Goal: Information Seeking & Learning: Compare options

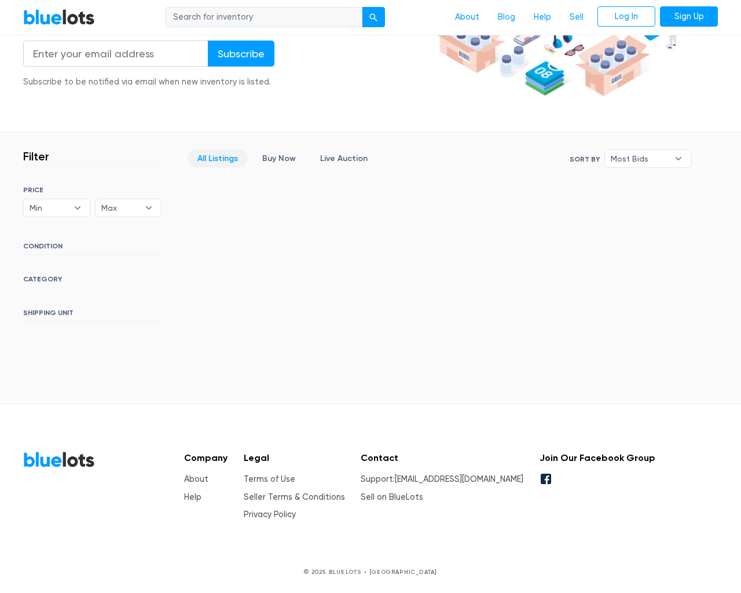
scroll to position [210, 0]
type input "the"
type input "testing@example.com"
type input "e"
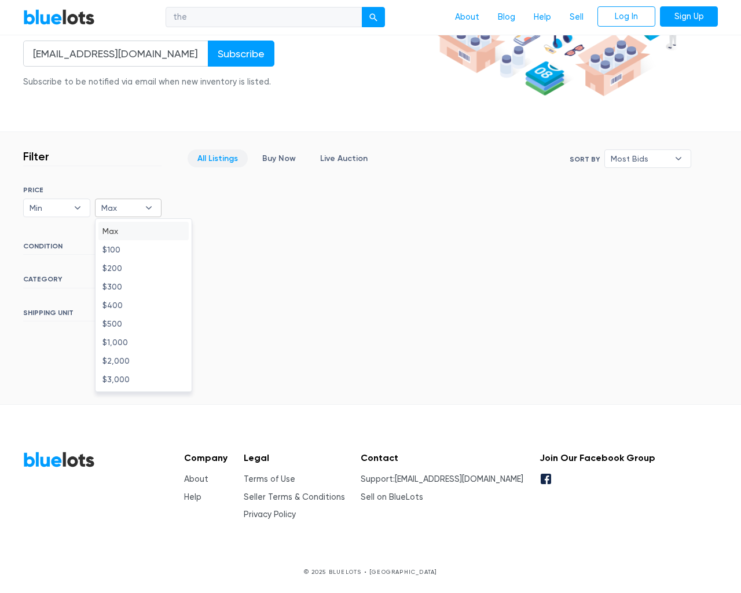
type input "e"
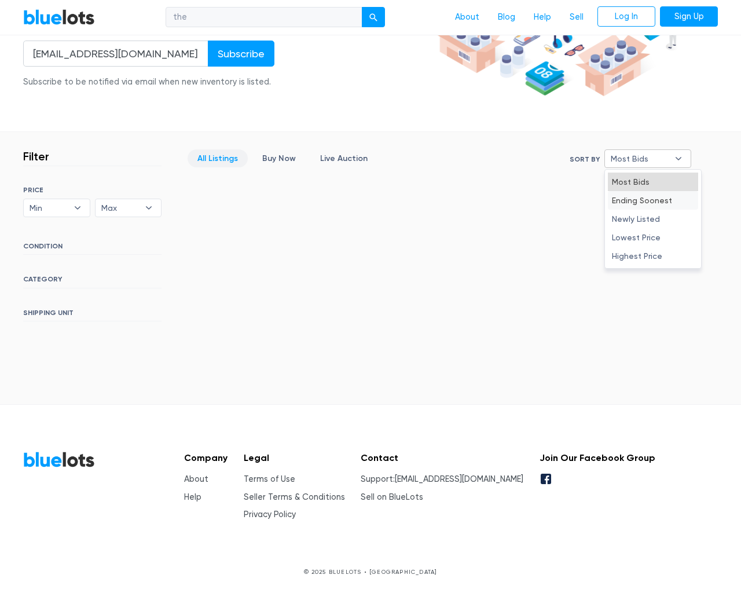
select select "10000"
select select "50000"
select select "10000"
select select "50000"
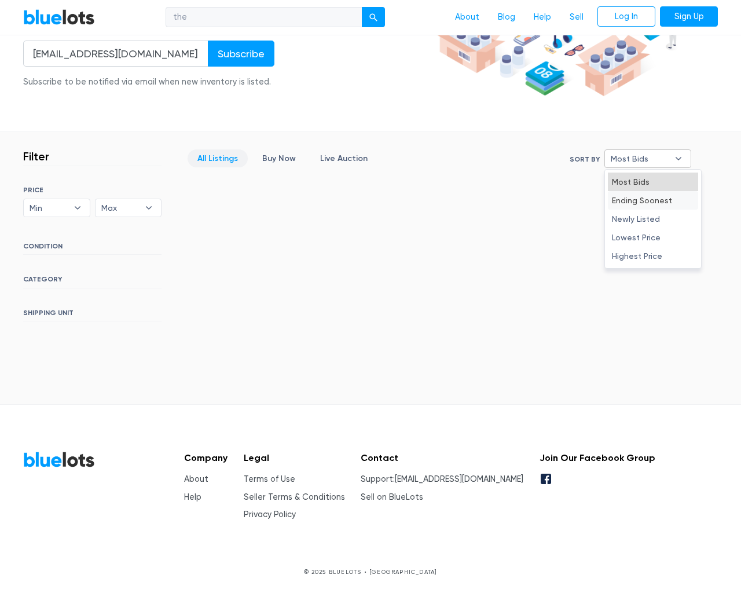
select select "highest_price"
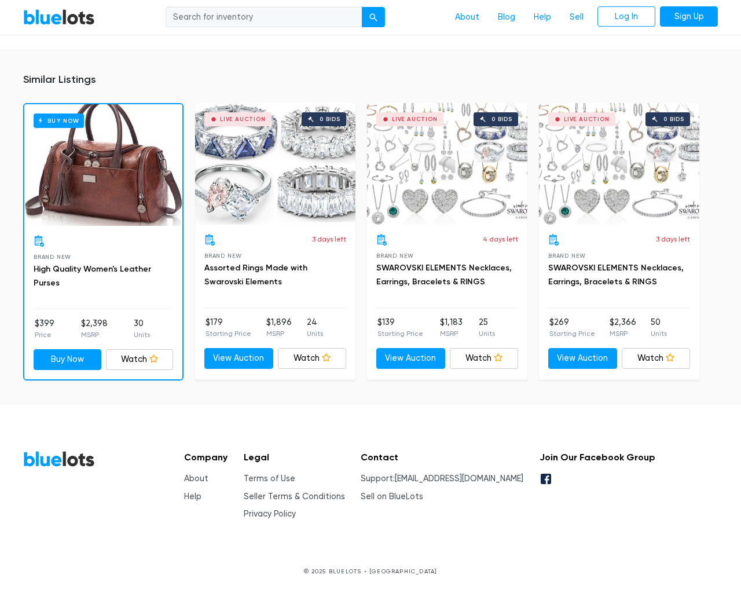
scroll to position [867, 0]
type input "the"
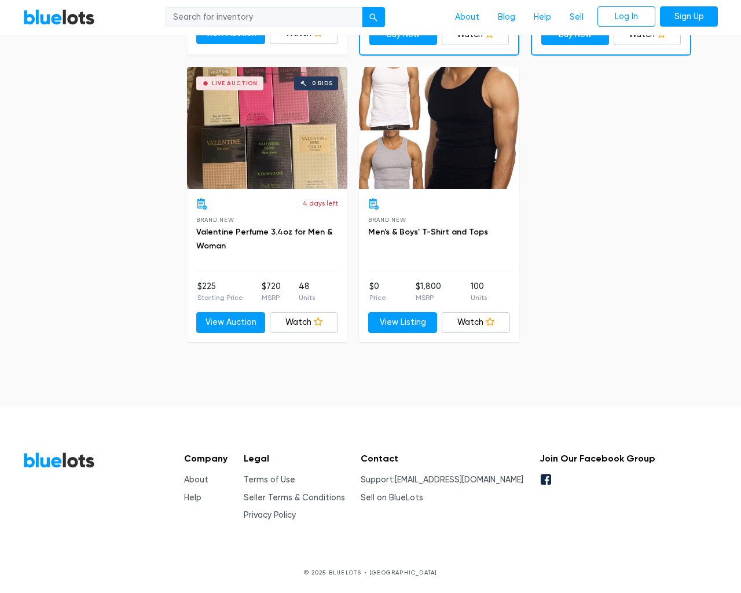
scroll to position [4917, 0]
type input "the"
type input "[EMAIL_ADDRESS][DOMAIN_NAME]"
type input "e"
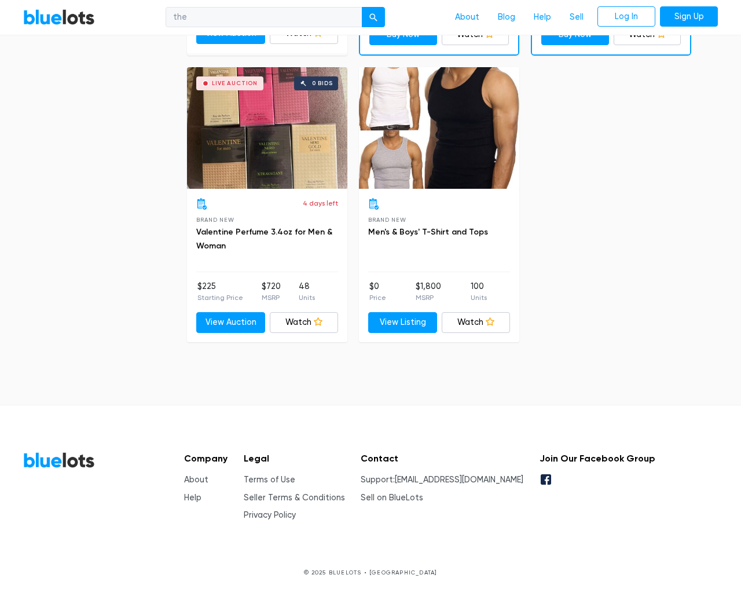
checkbox New"] "false"
checkbox input "false"
checkbox Pulls"] "false"
checkbox Accessories"] "false"
checkbox Beauty"] "false"
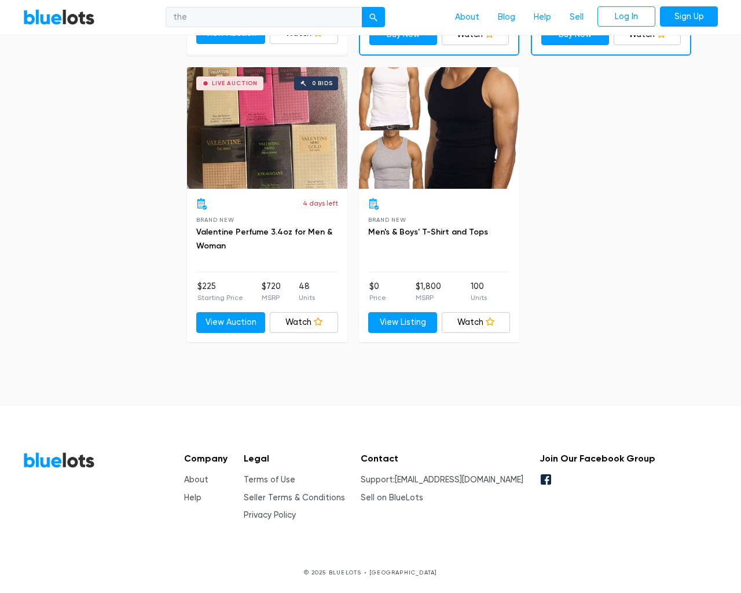
checkbox input "false"
checkbox Merchandise"] "false"
checkbox Garden"] "false"
checkbox Baby"] "false"
checkbox input "false"
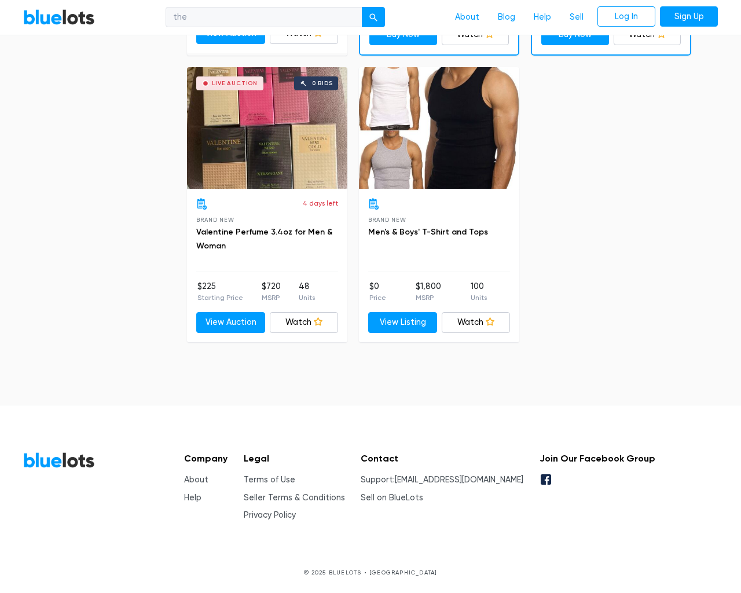
type input "e"
select select "10000"
select select "50000"
select select "10000"
select select "50000"
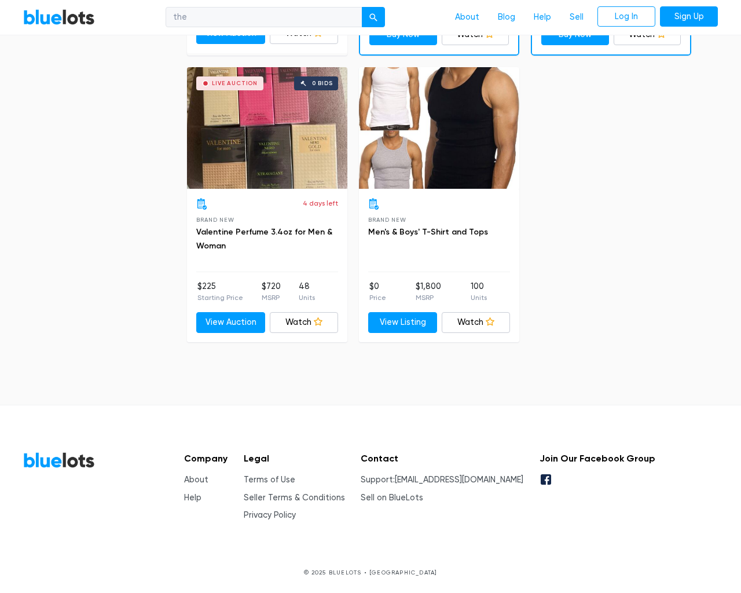
select select "50000"
select select "highest_price"
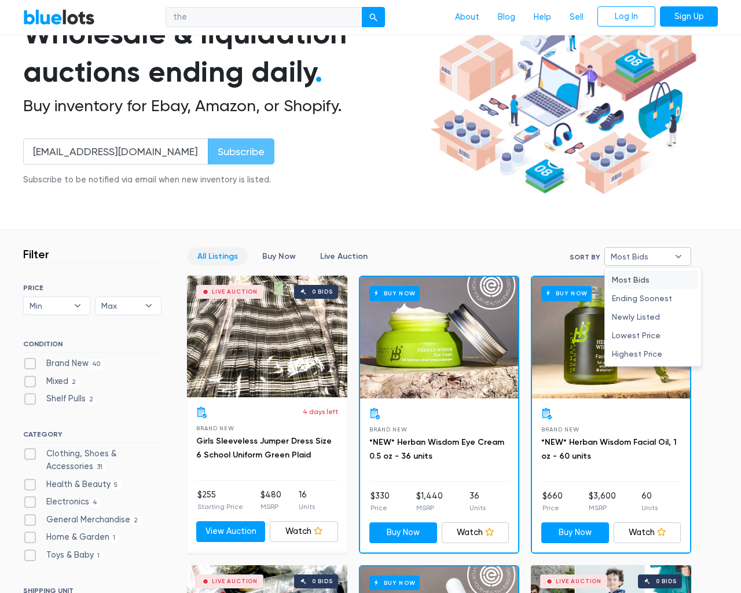
type input "e"
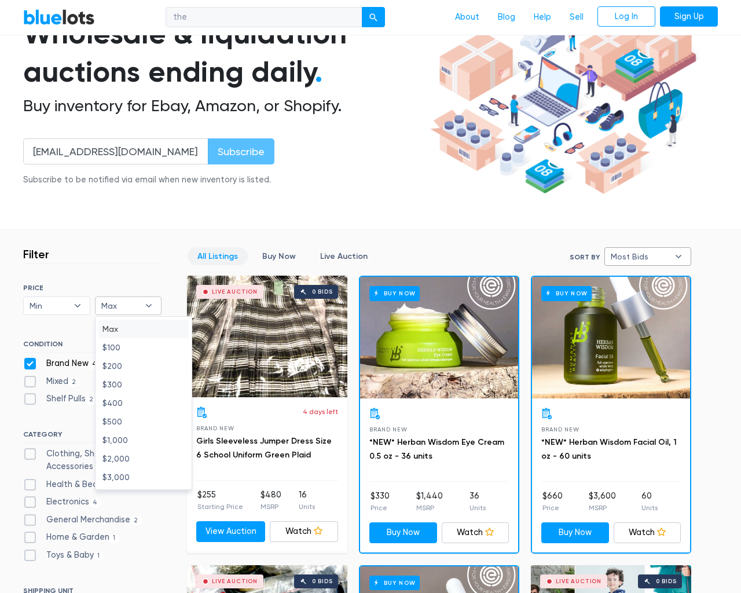
checkbox New"] "false"
checkbox input "false"
checkbox Pulls"] "false"
checkbox Accessories"] "false"
checkbox Beauty"] "false"
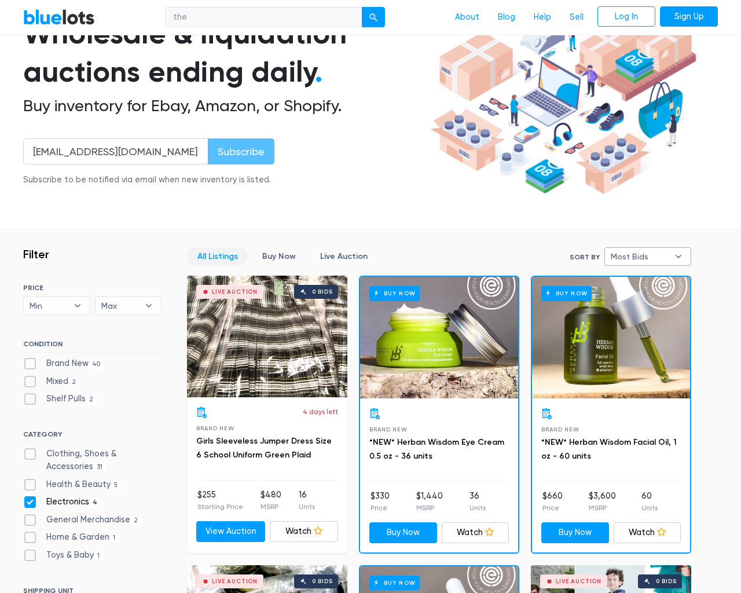
checkbox input "false"
checkbox Merchandise"] "false"
checkbox Garden"] "false"
checkbox Baby"] "false"
checkbox input "false"
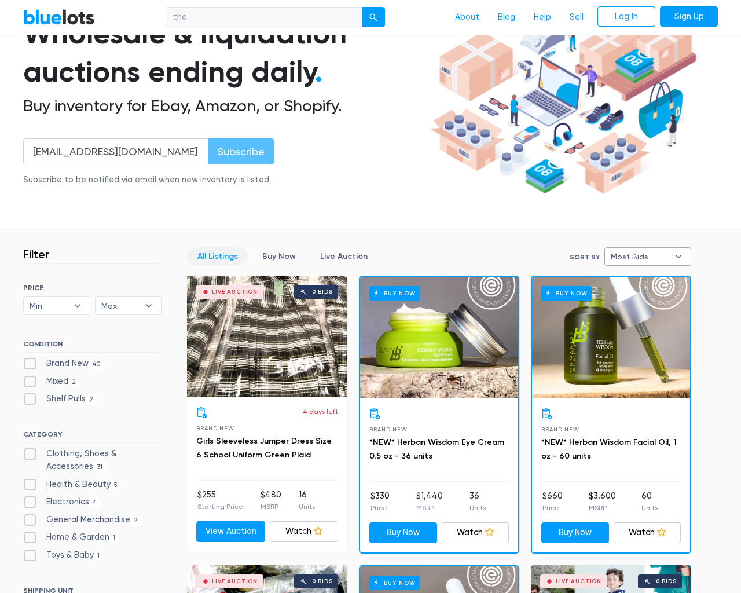
type input "e"
select select "most_bids"
type input "e"
checkbox New"] "false"
checkbox input "false"
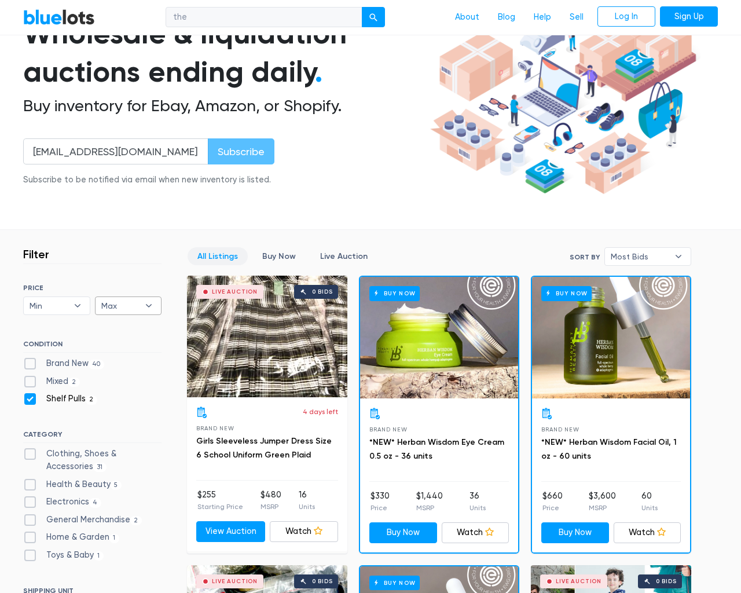
checkbox Pulls"] "false"
checkbox Accessories"] "false"
checkbox Beauty"] "false"
checkbox input "false"
checkbox Merchandise"] "false"
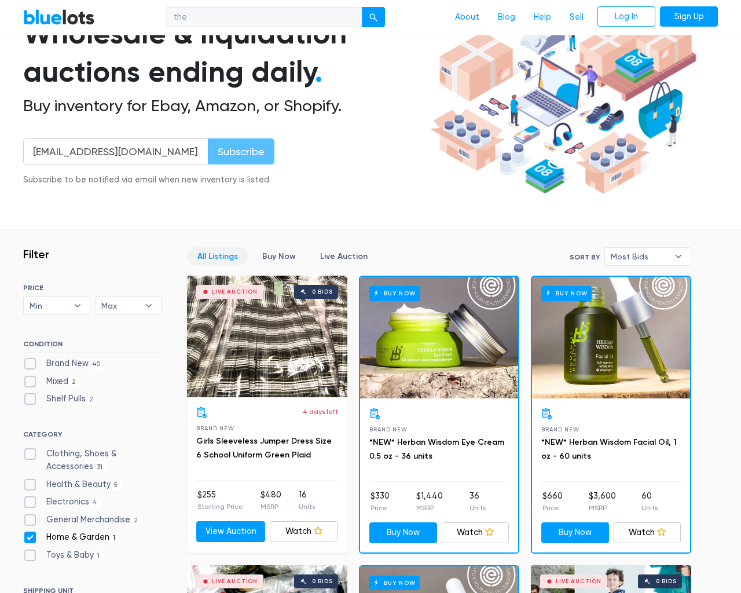
checkbox Garden"] "false"
checkbox Baby"] "false"
checkbox input "false"
type input "e"
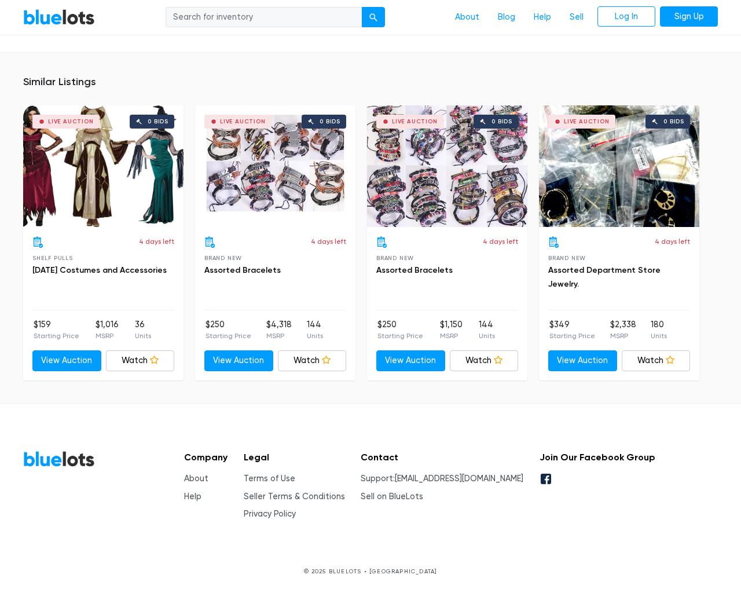
scroll to position [1955, 0]
type input "the"
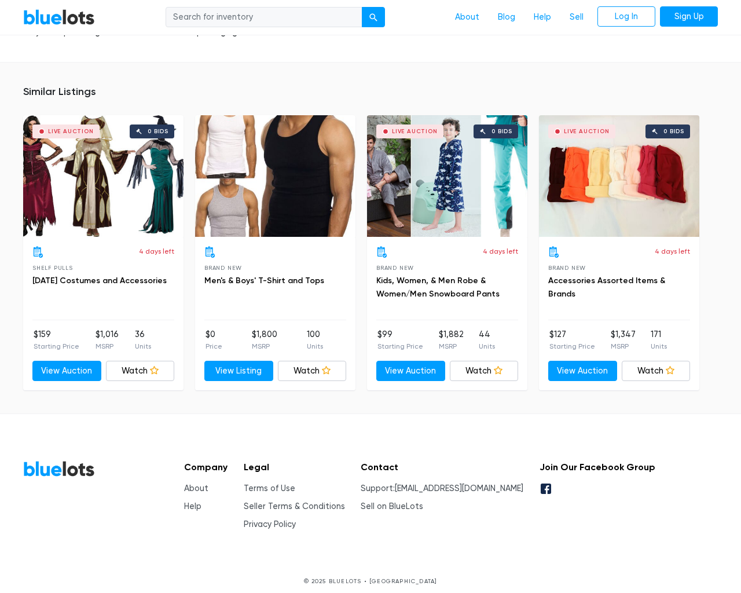
scroll to position [1095, 0]
type input "the"
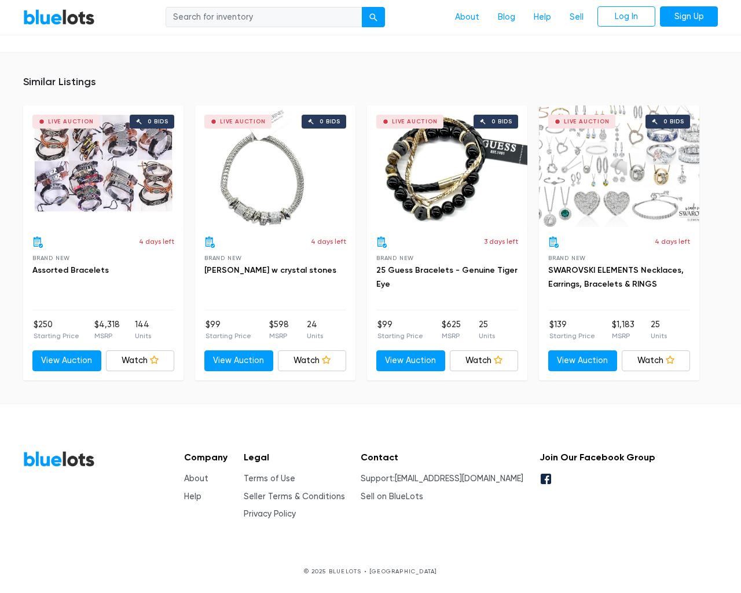
scroll to position [758, 0]
type input "the"
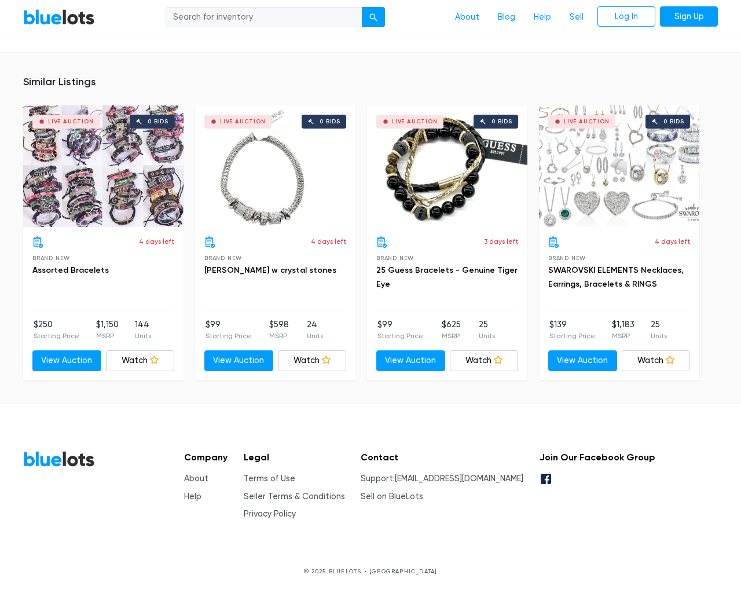
scroll to position [758, 0]
type input "the"
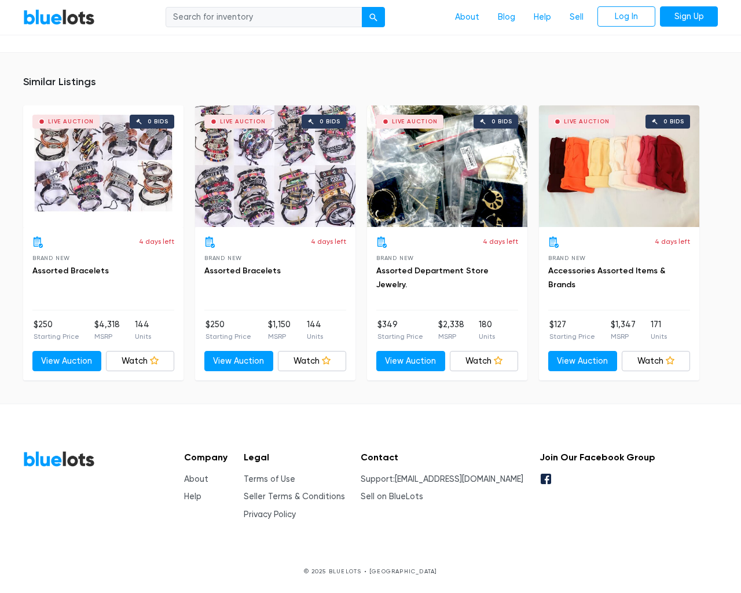
scroll to position [745, 0]
type input "the"
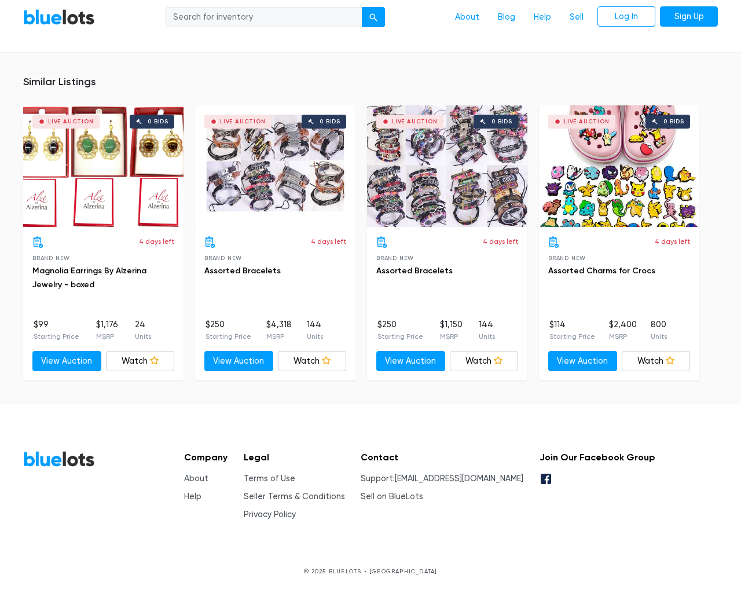
scroll to position [783, 0]
type input "the"
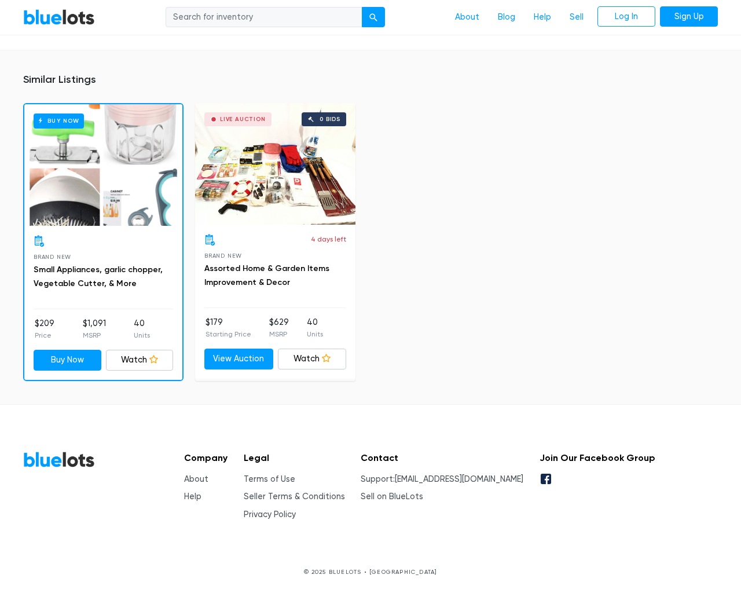
scroll to position [1586, 0]
type input "the"
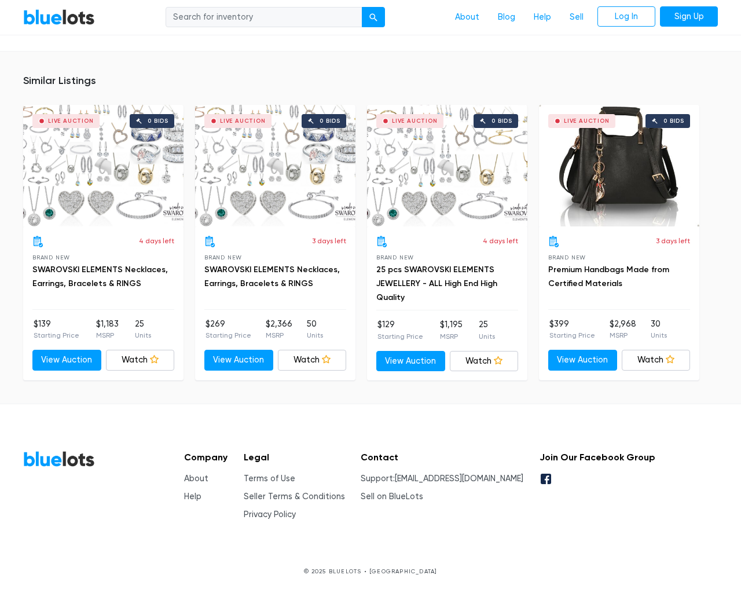
scroll to position [931, 0]
type input "the"
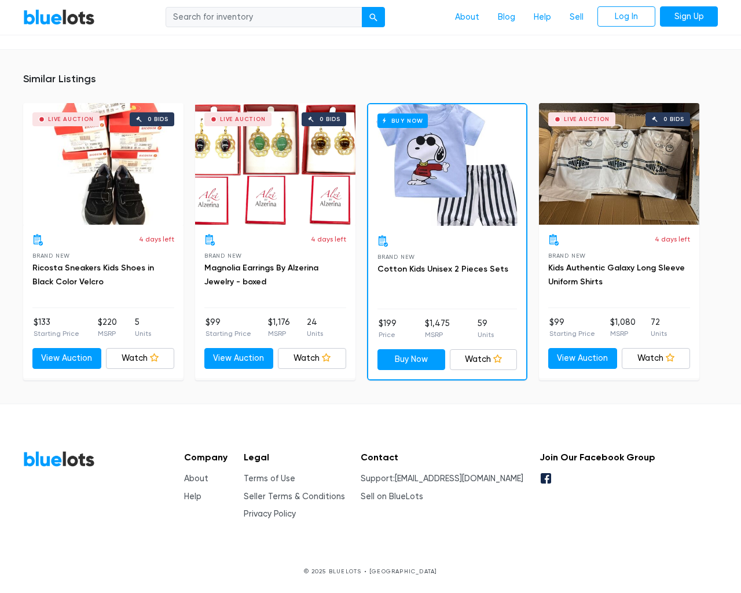
scroll to position [1020, 0]
type input "the"
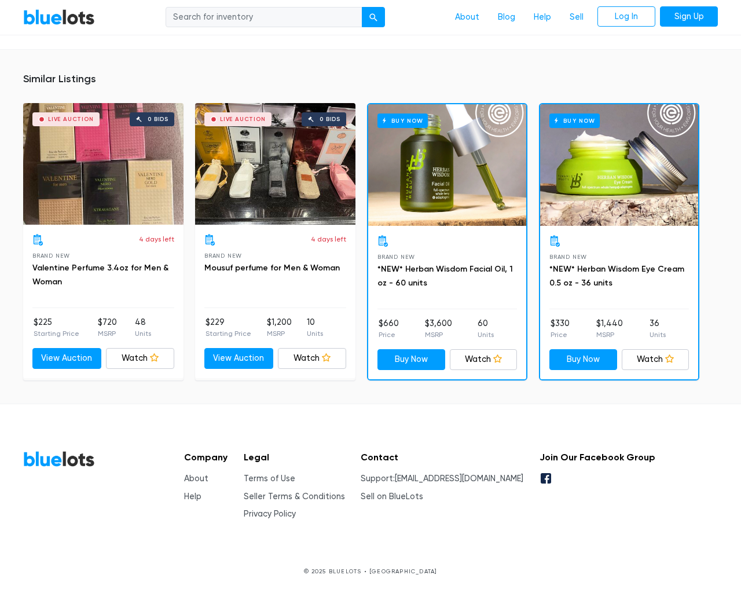
scroll to position [735, 0]
type input "the"
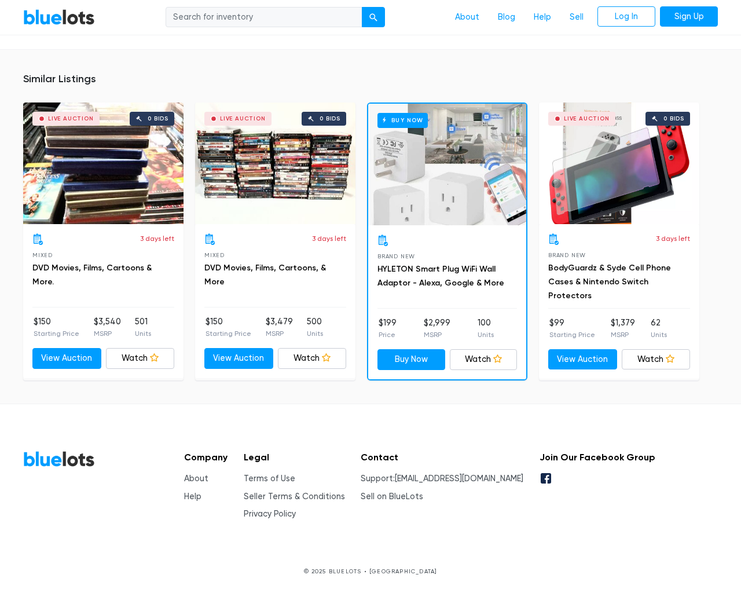
scroll to position [856, 0]
type input "the"
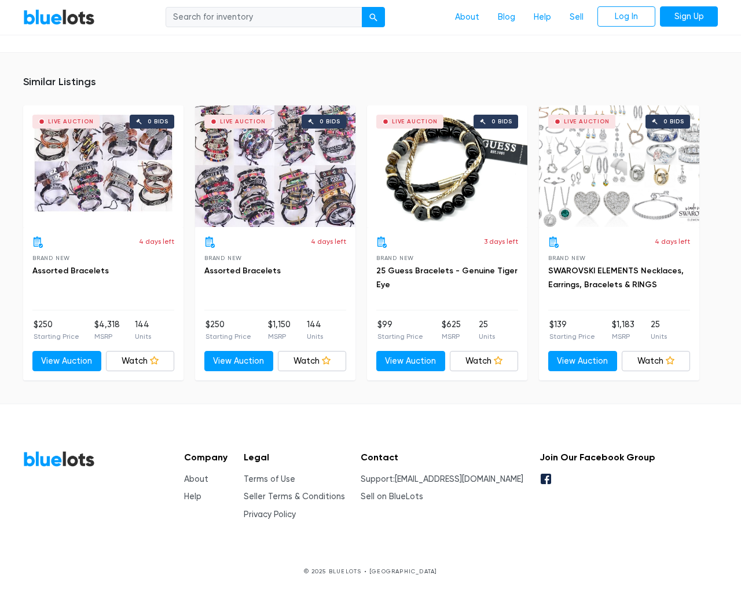
scroll to position [745, 0]
type input "the"
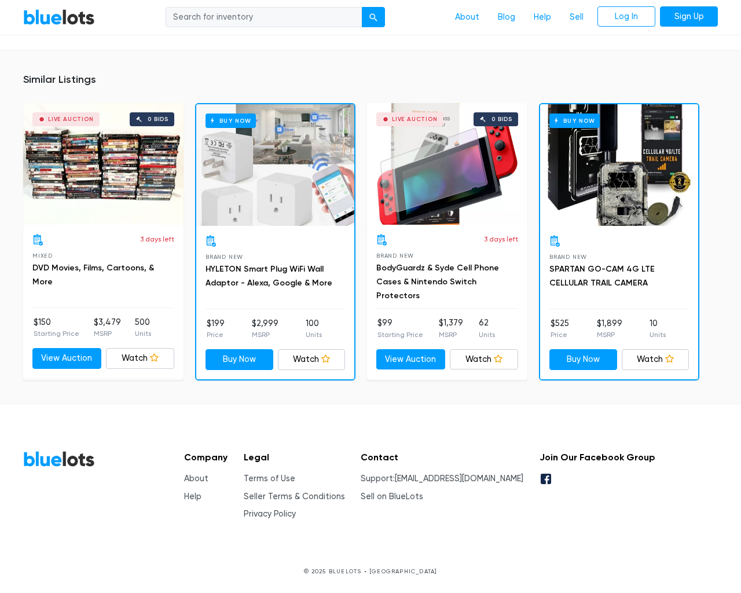
scroll to position [9305, 0]
type input "the"
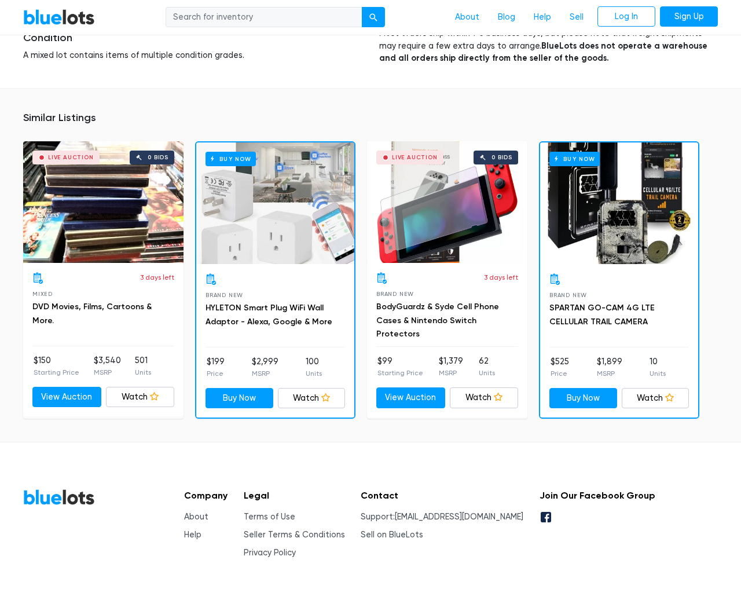
scroll to position [8792, 0]
type input "the"
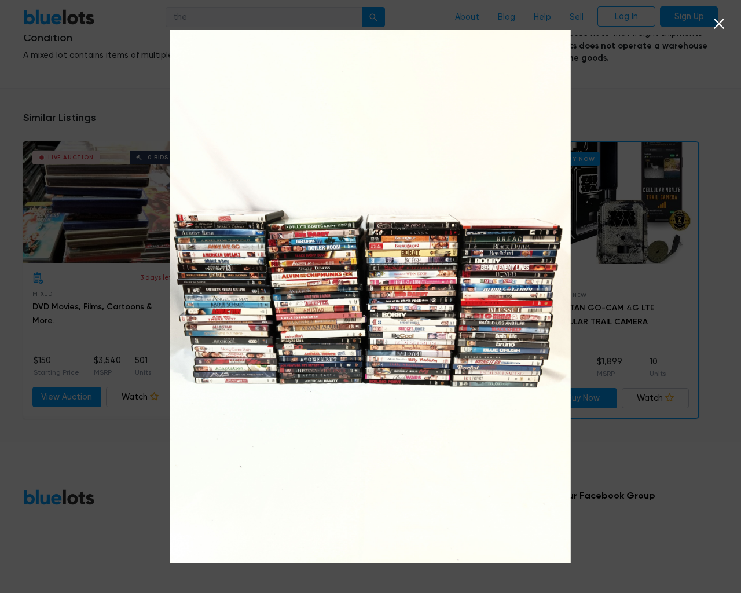
scroll to position [8792, 0]
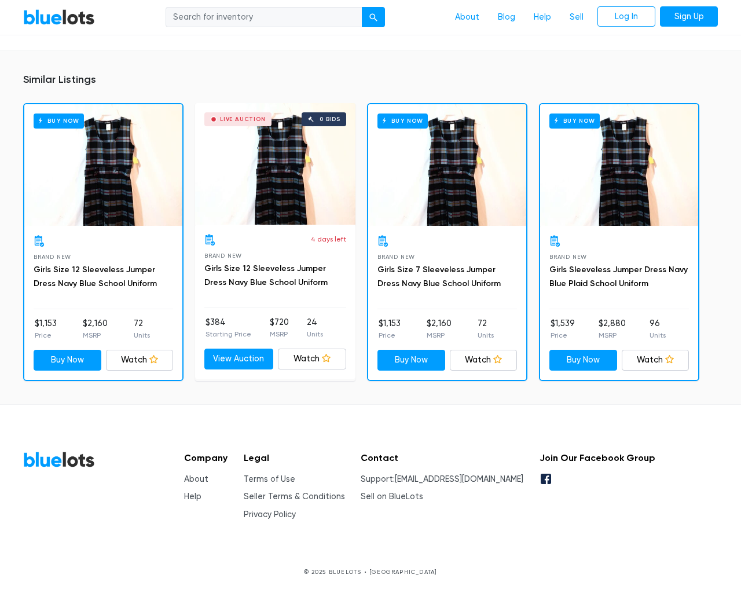
scroll to position [750, 0]
type input "the"
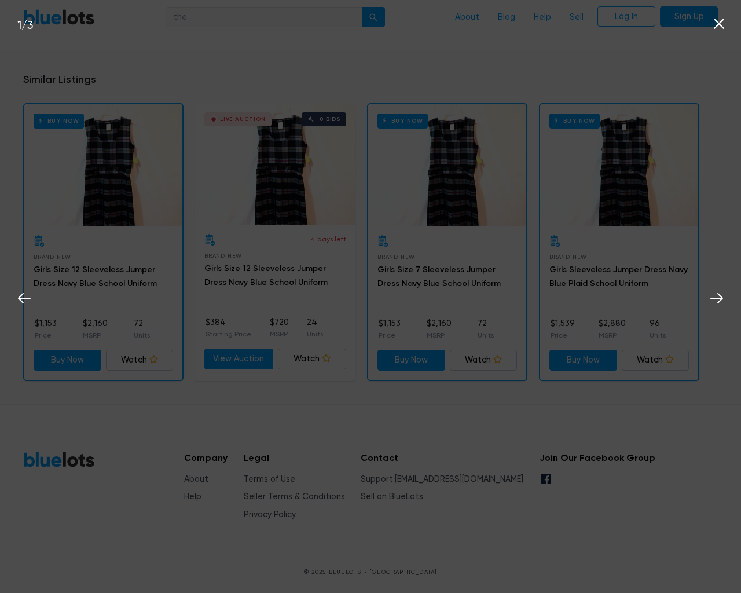
scroll to position [751, 0]
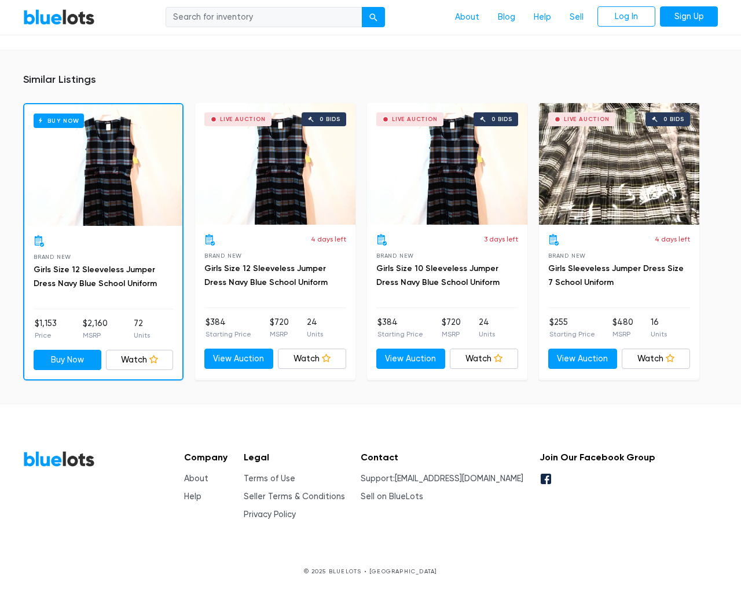
scroll to position [726, 0]
type input "the"
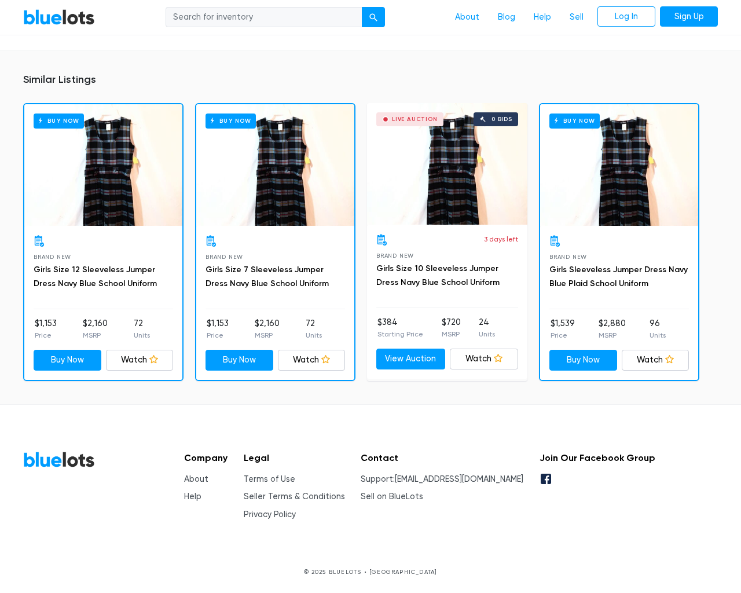
scroll to position [750, 0]
type input "the"
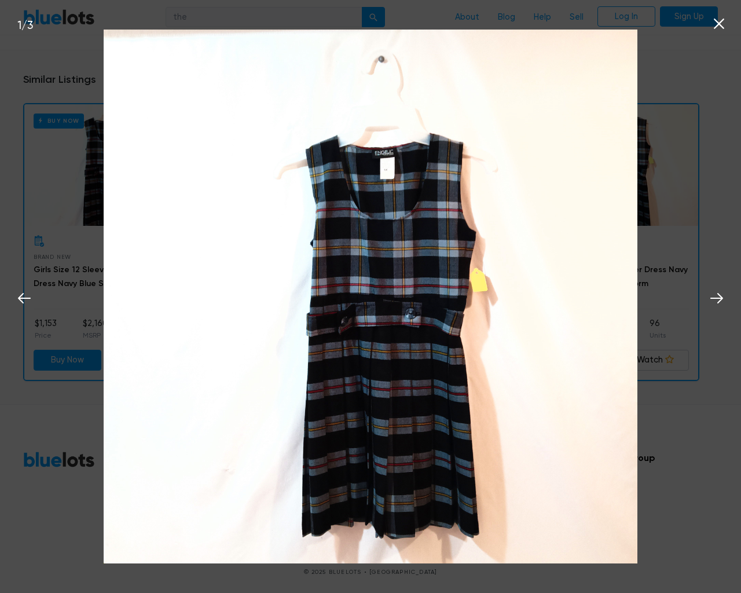
scroll to position [751, 0]
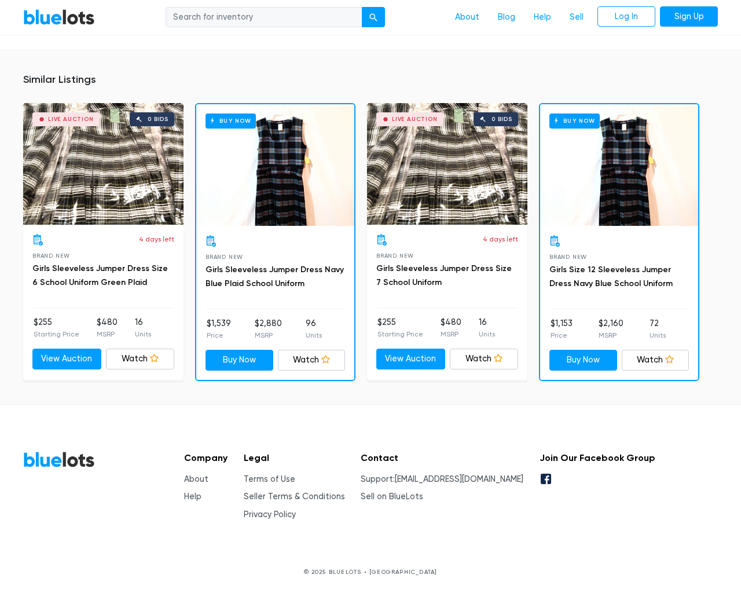
scroll to position [750, 0]
type input "the"
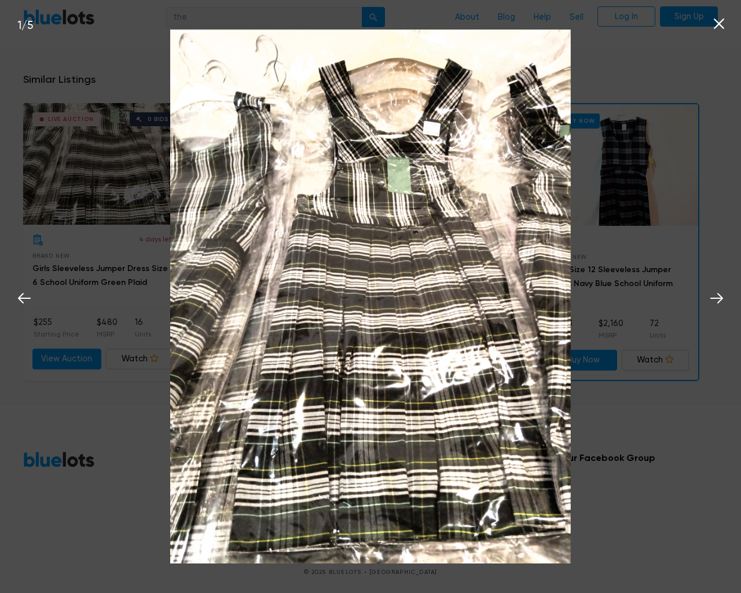
scroll to position [751, 0]
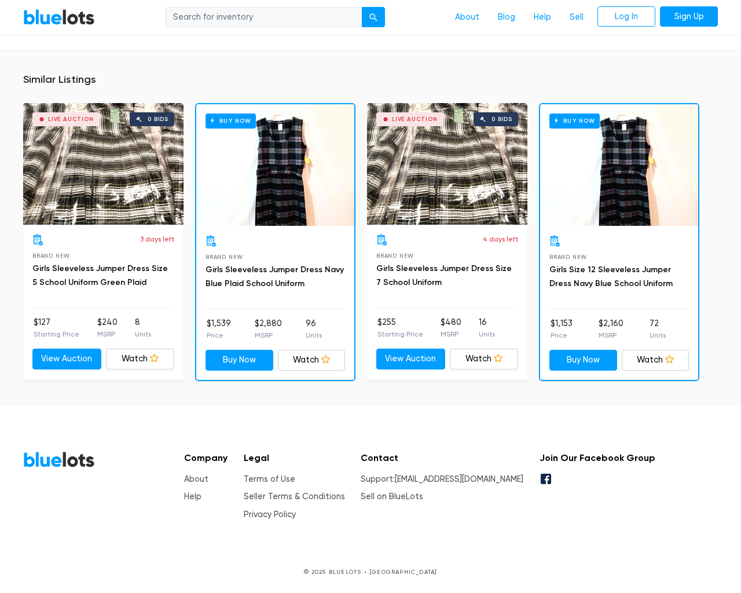
scroll to position [750, 0]
type input "the"
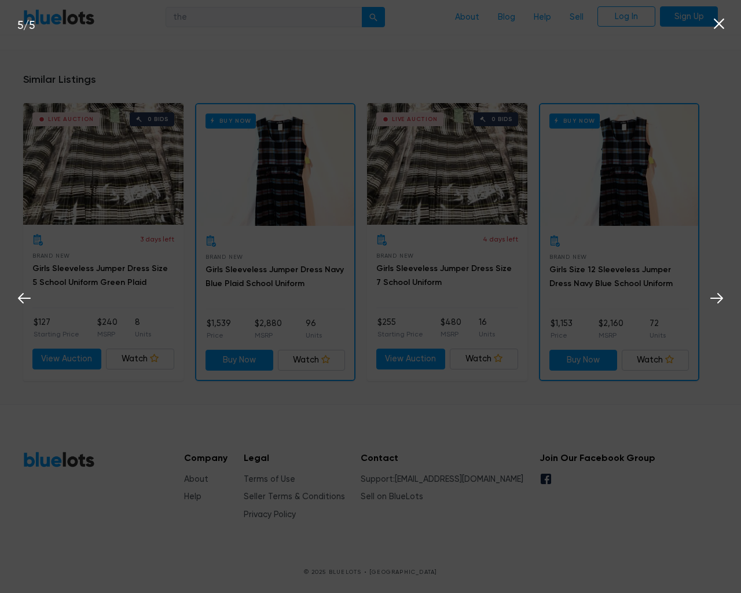
scroll to position [751, 0]
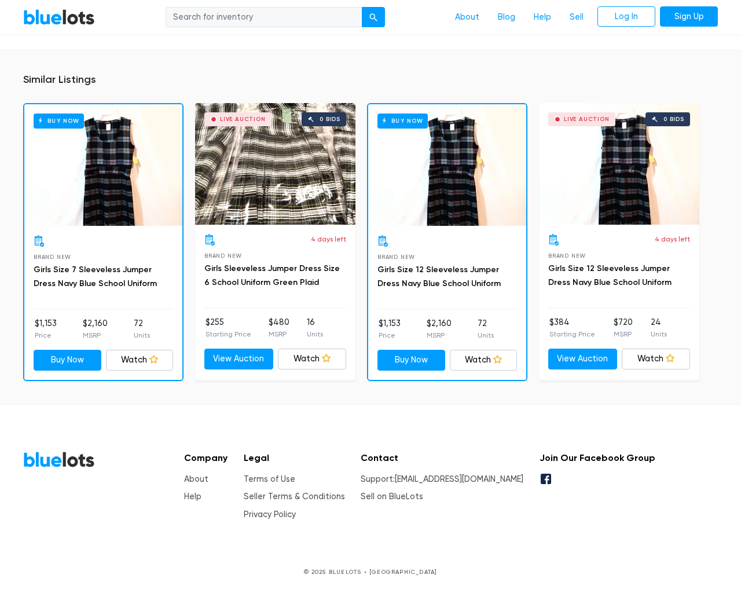
scroll to position [750, 0]
type input "the"
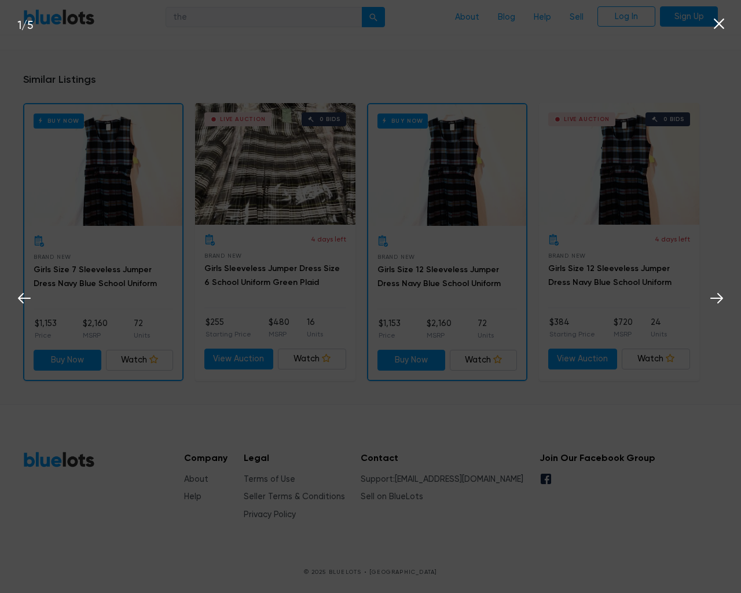
scroll to position [751, 0]
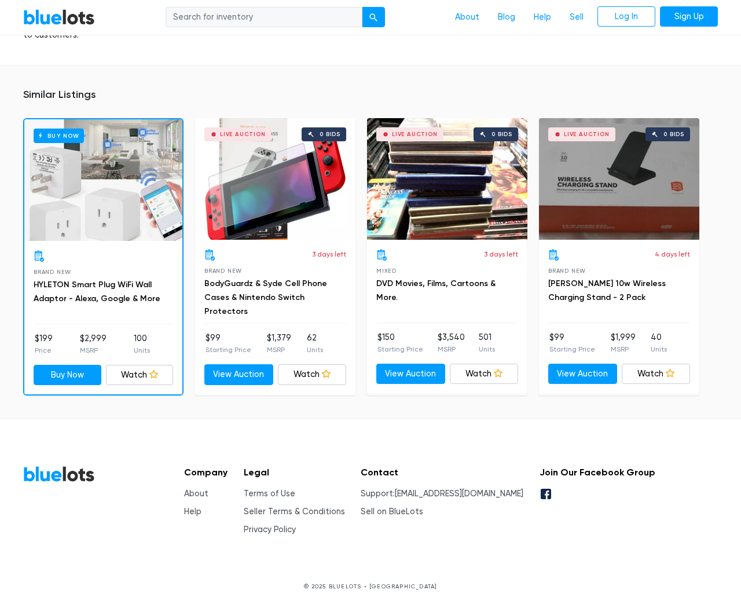
scroll to position [748, 0]
type input "the"
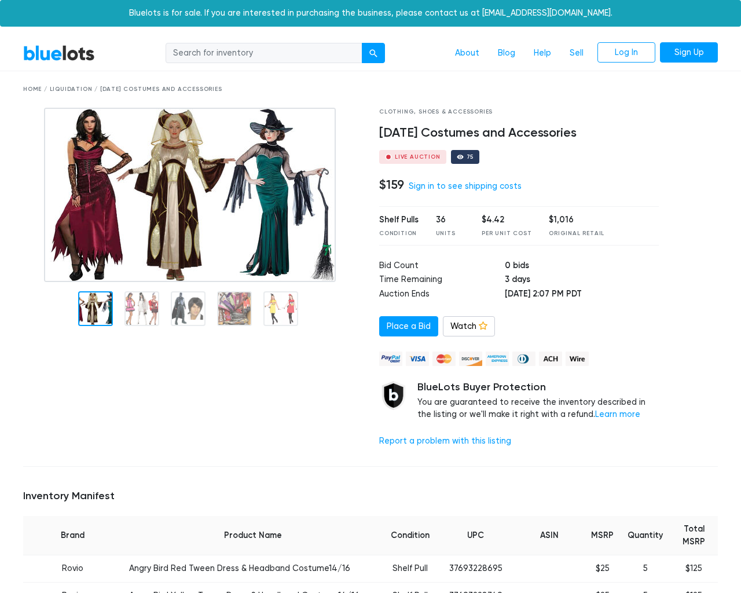
scroll to position [1250, 0]
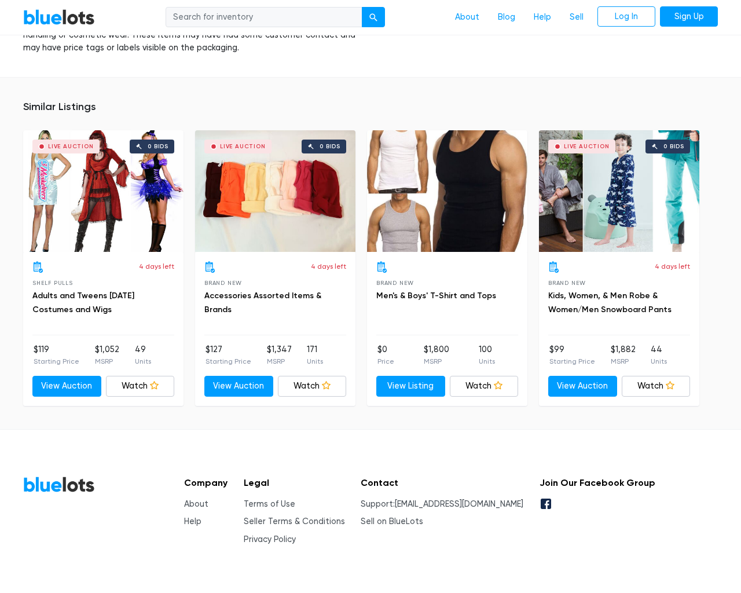
type input "the"
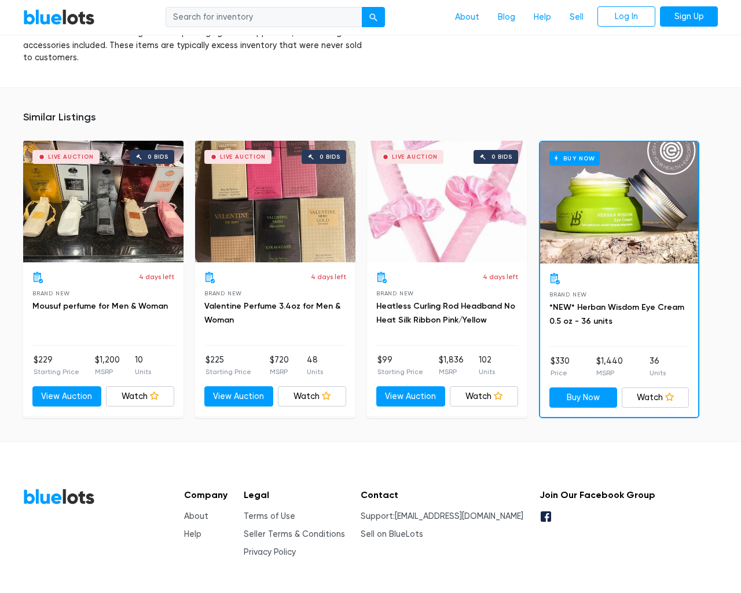
scroll to position [1032, 0]
type input "the"
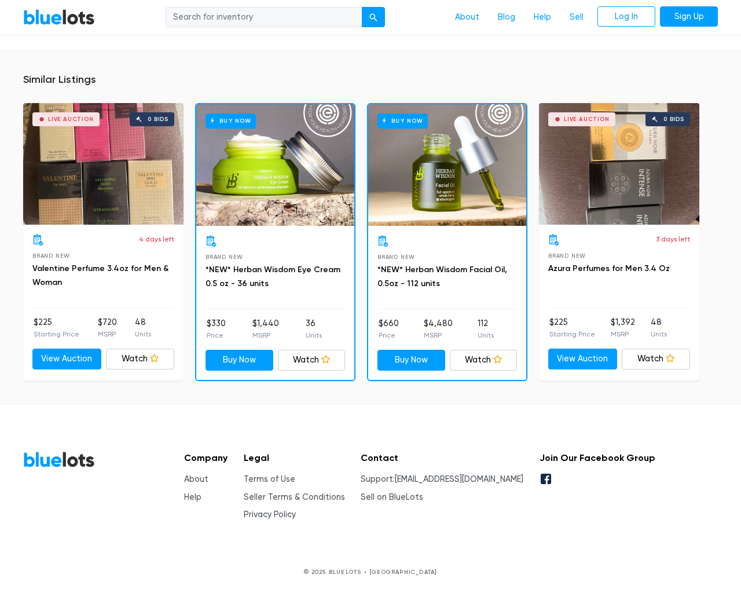
scroll to position [827, 0]
type input "the"
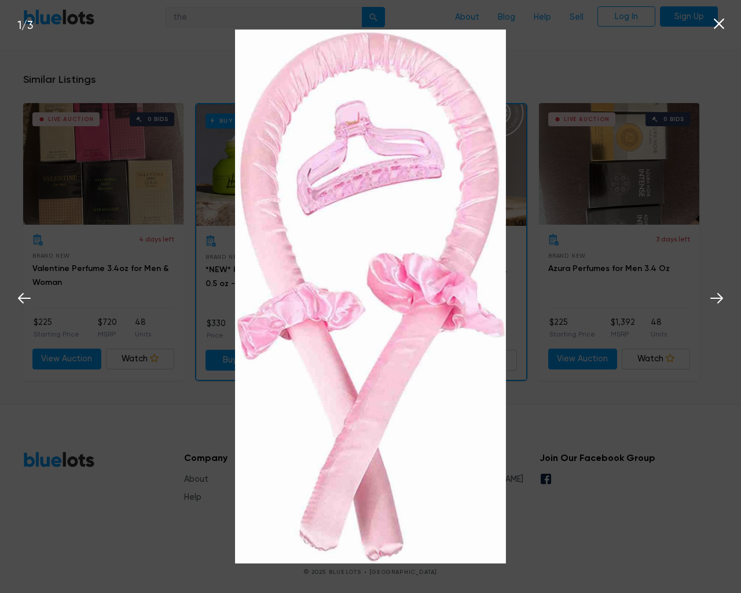
scroll to position [827, 0]
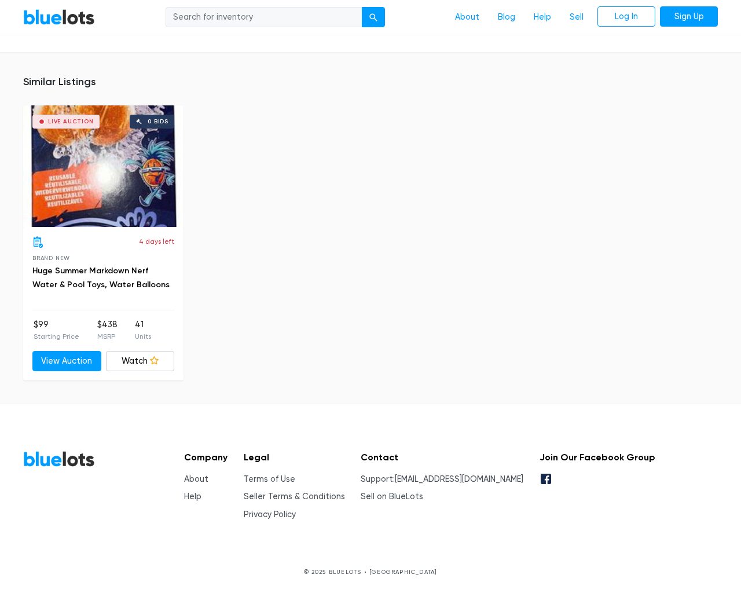
scroll to position [814, 0]
type input "the"
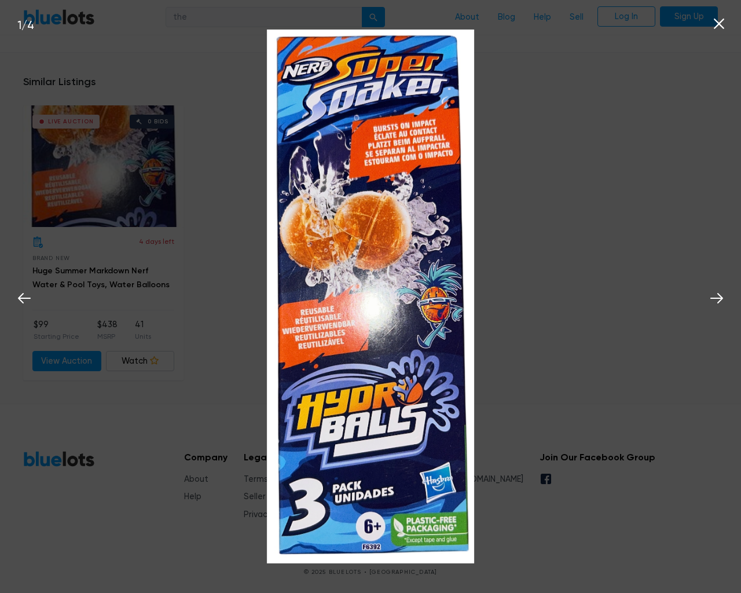
scroll to position [815, 0]
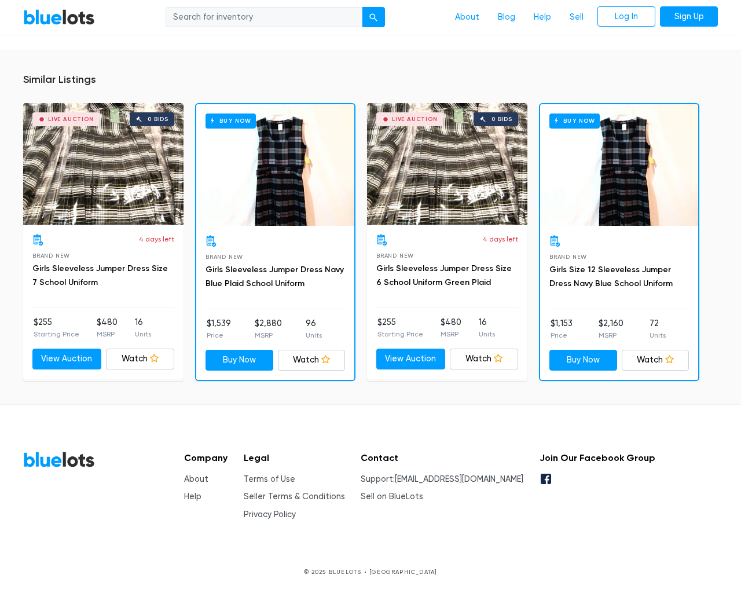
scroll to position [750, 0]
type input "the"
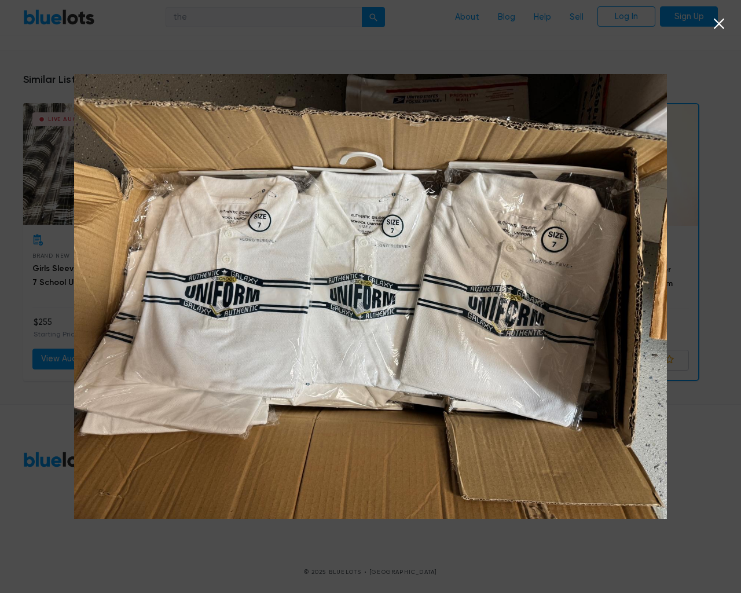
scroll to position [751, 0]
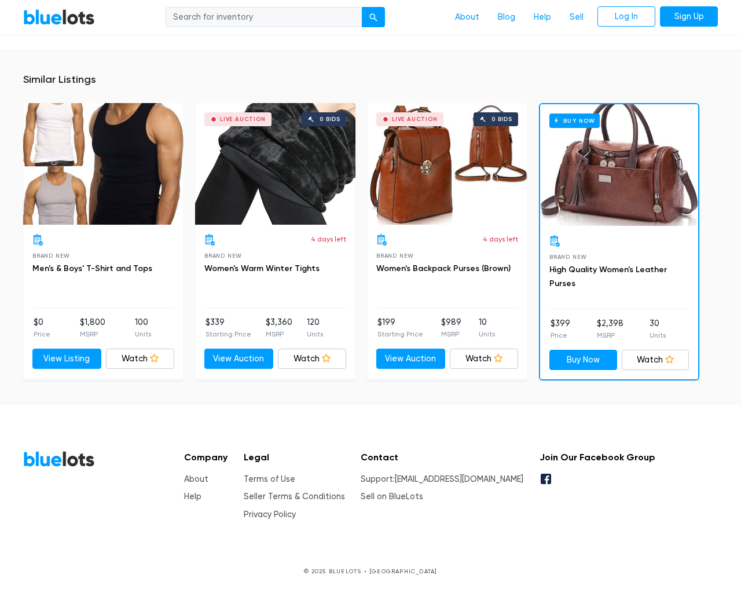
scroll to position [1331, 0]
type input "the"
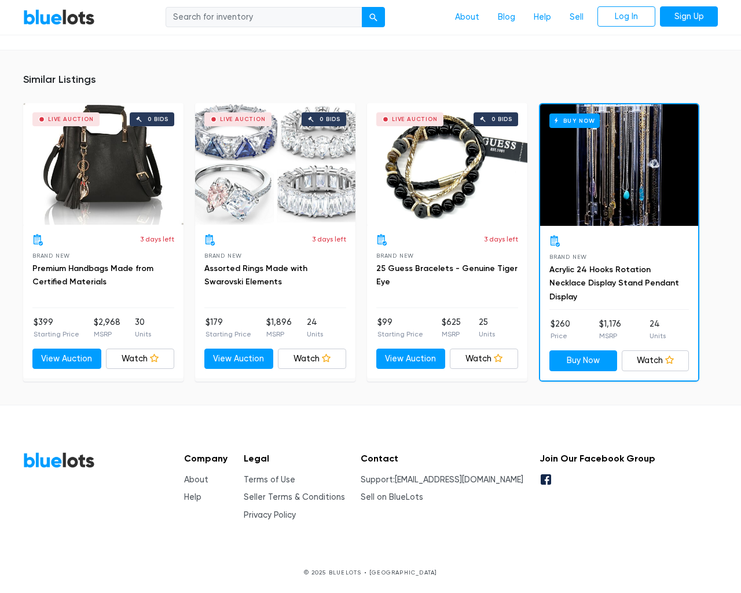
scroll to position [763, 0]
type input "the"
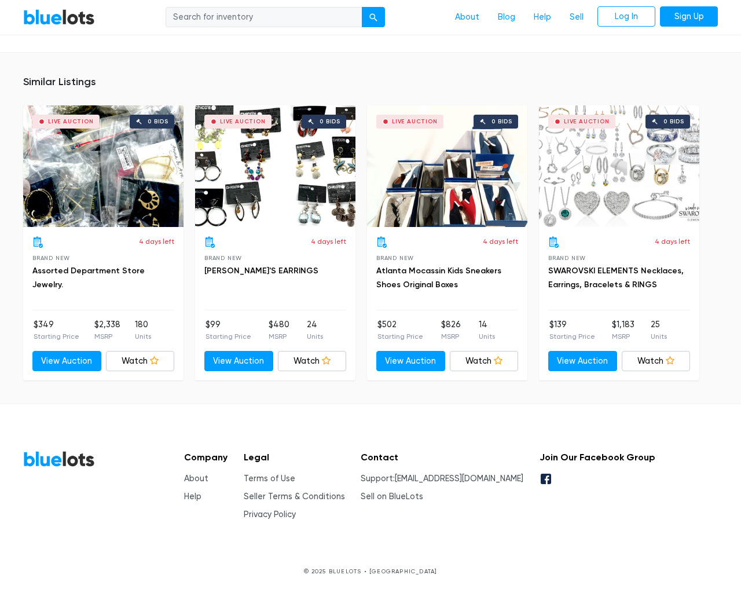
scroll to position [812, 0]
type input "the"
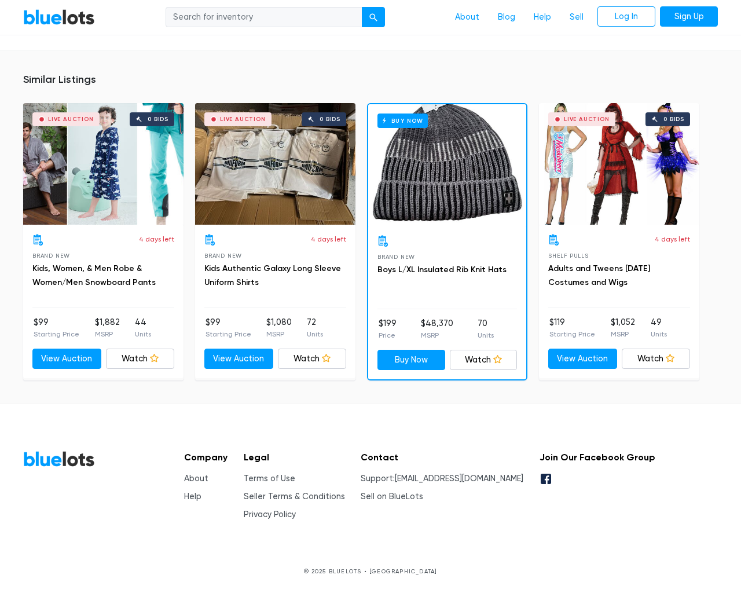
scroll to position [726, 0]
type input "the"
type input "[EMAIL_ADDRESS][DOMAIN_NAME]"
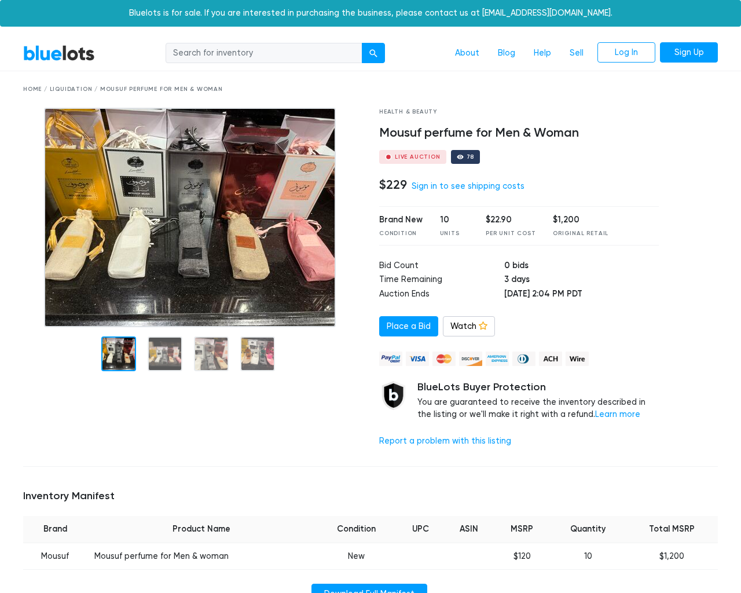
scroll to position [735, 0]
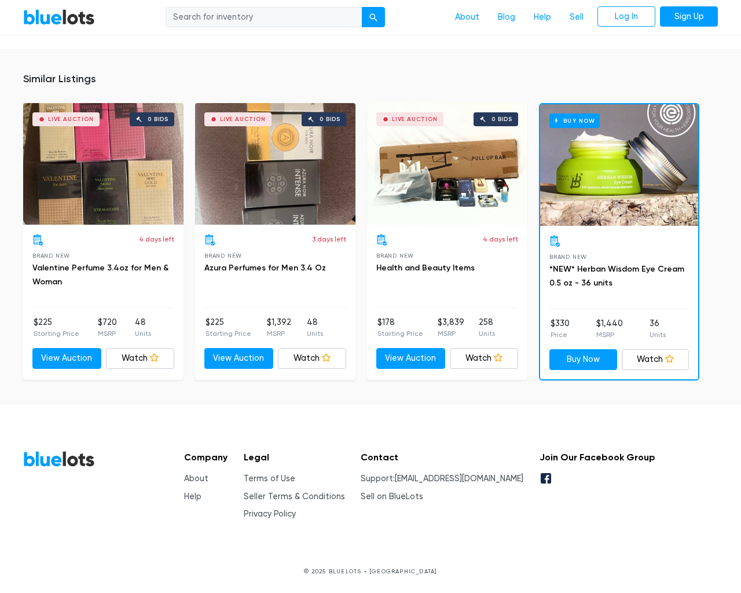
type input "the"
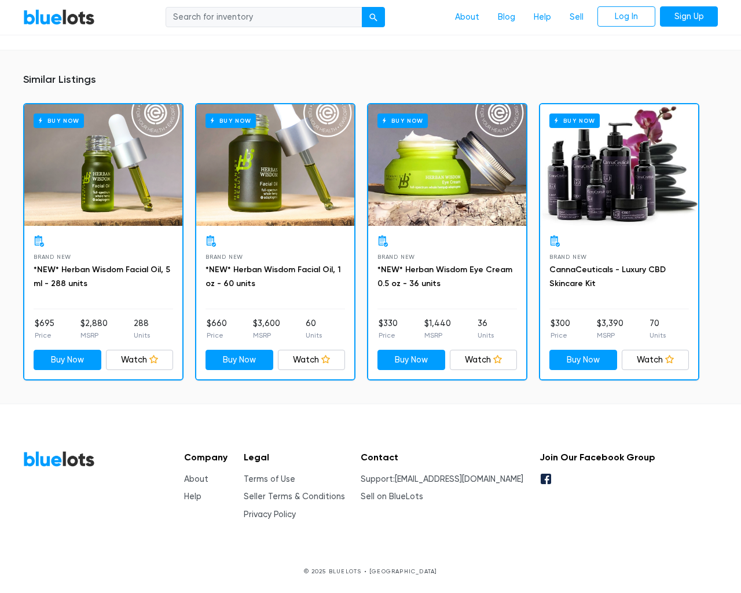
scroll to position [788, 0]
type input "the"
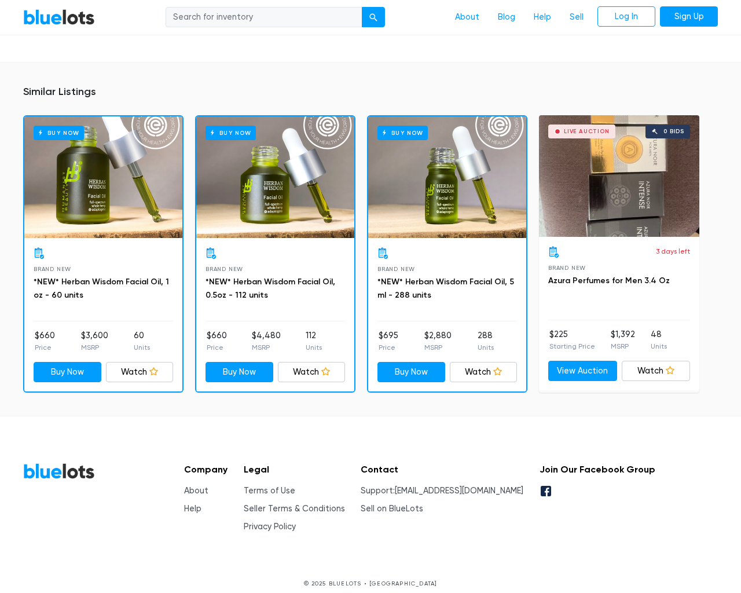
scroll to position [814, 0]
type input "the"
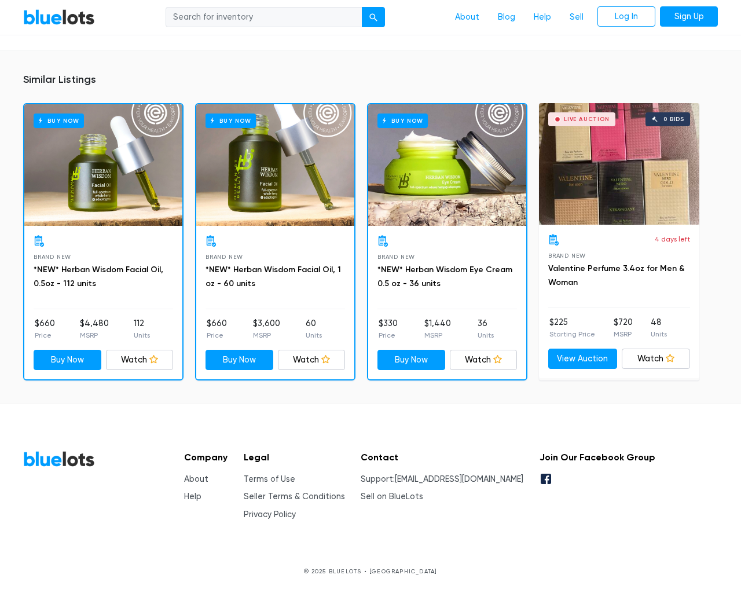
scroll to position [788, 0]
type input "the"
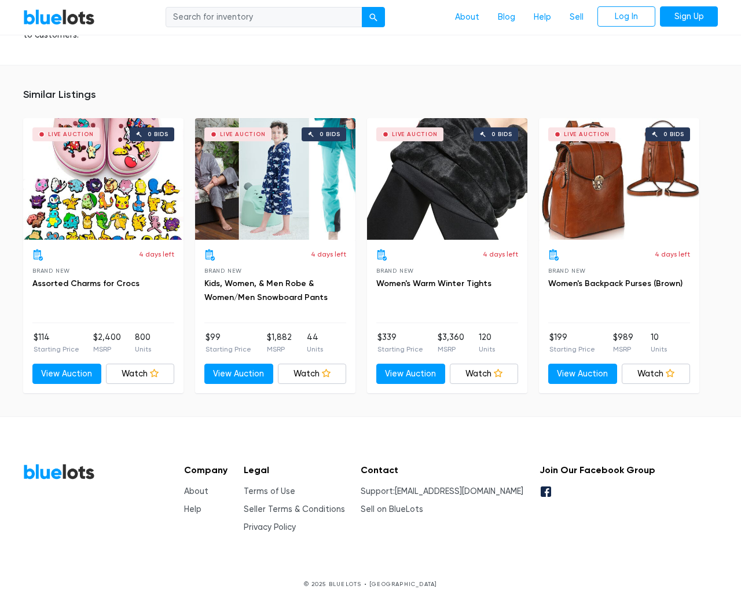
scroll to position [1103, 0]
type input "the"
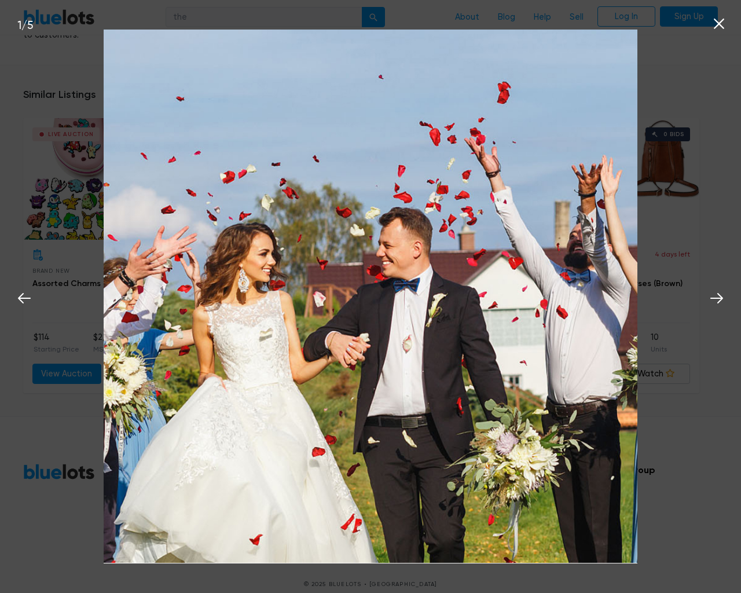
scroll to position [1104, 0]
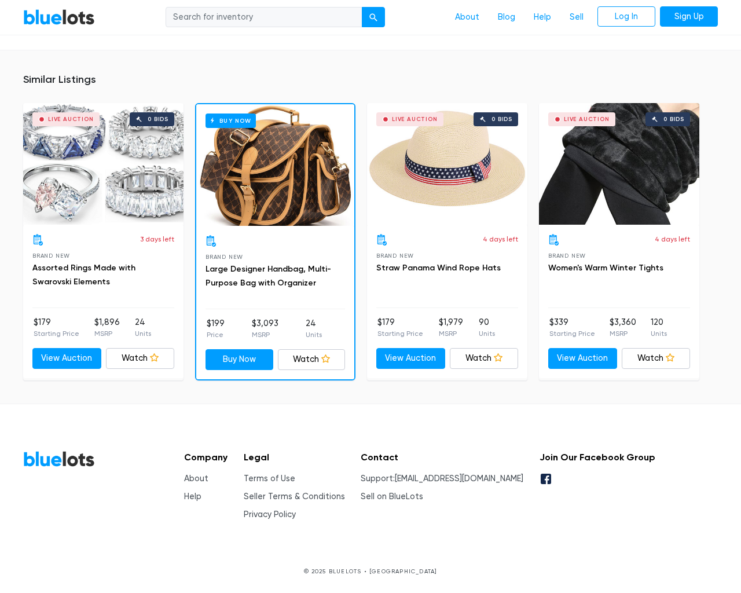
scroll to position [800, 0]
type input "the"
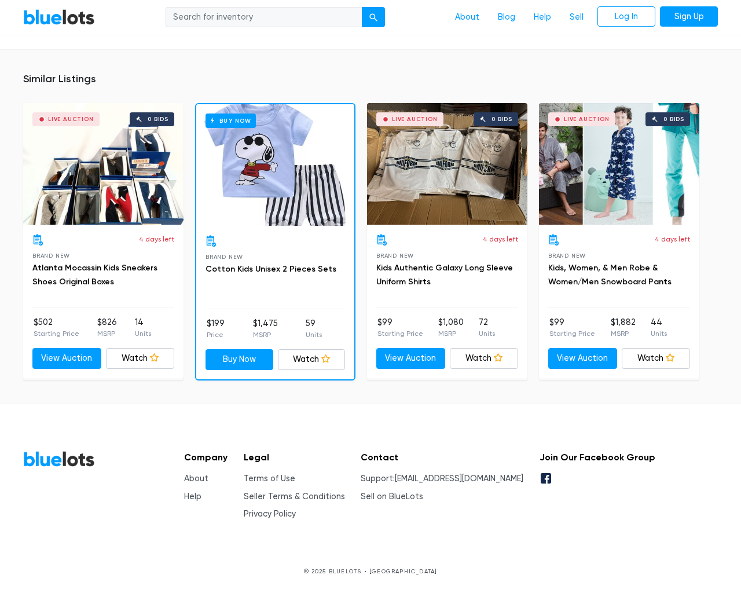
scroll to position [819, 0]
type input "the"
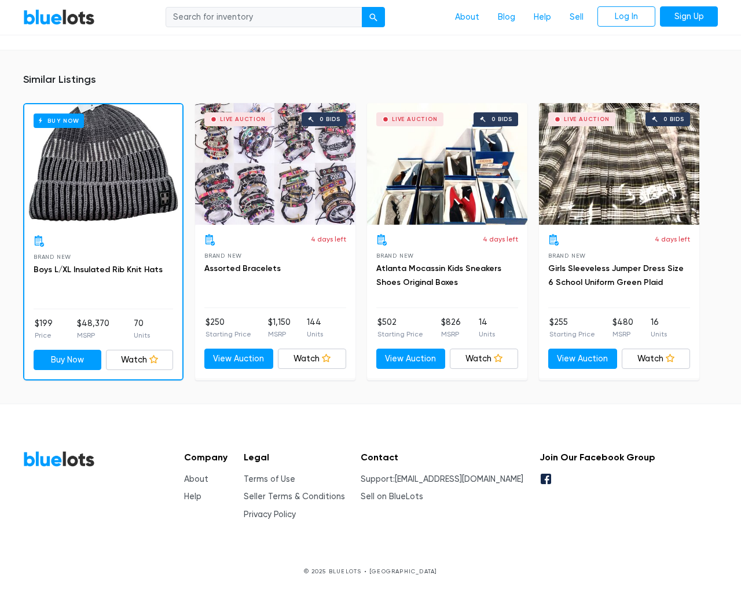
scroll to position [902, 0]
type input "the"
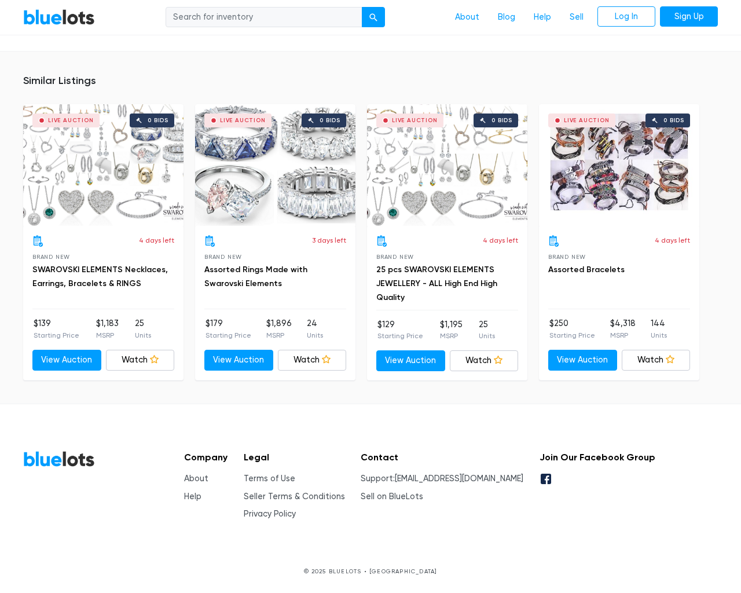
scroll to position [892, 0]
type input "the"
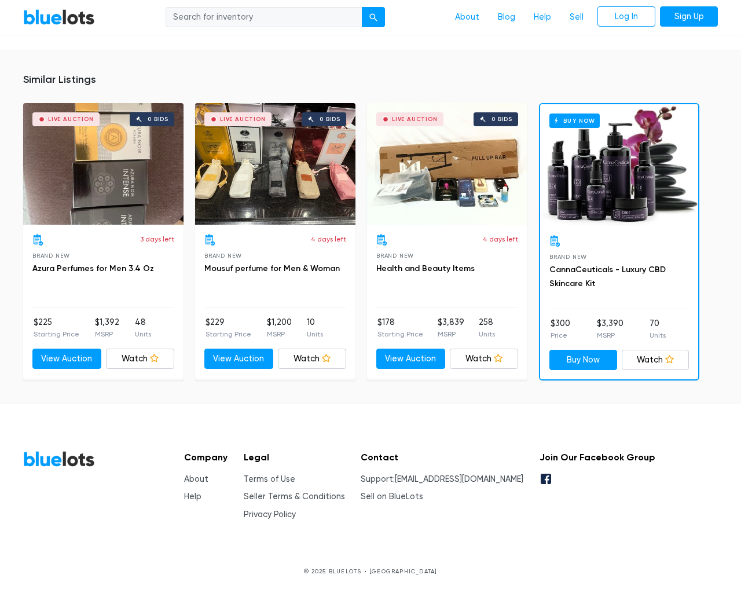
scroll to position [748, 0]
type input "the"
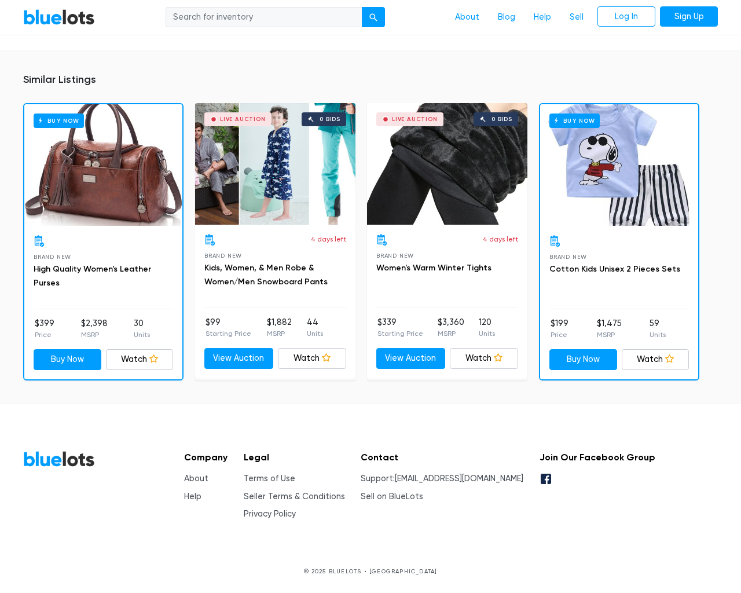
scroll to position [760, 0]
type input "the"
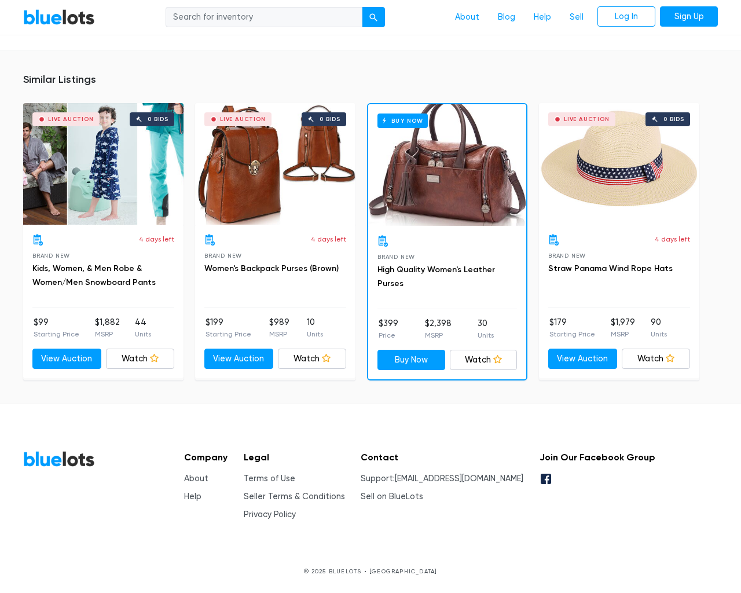
scroll to position [829, 0]
type input "the"
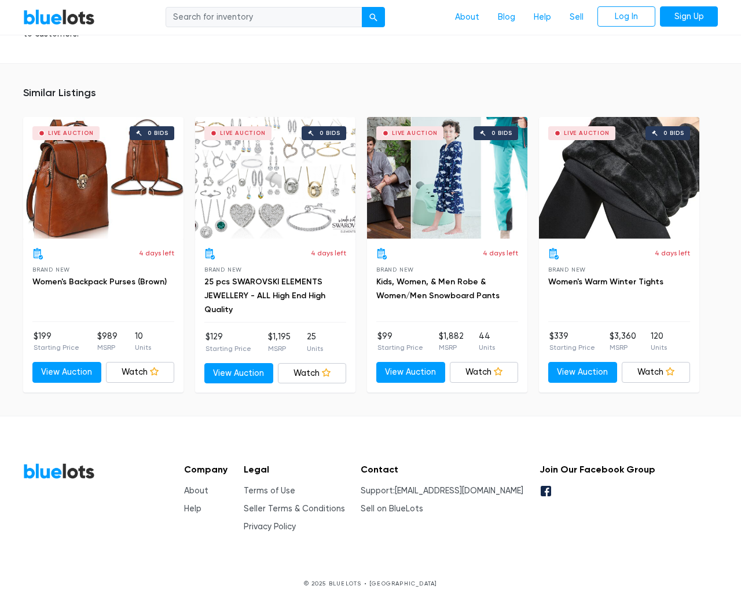
scroll to position [762, 0]
type input "the"
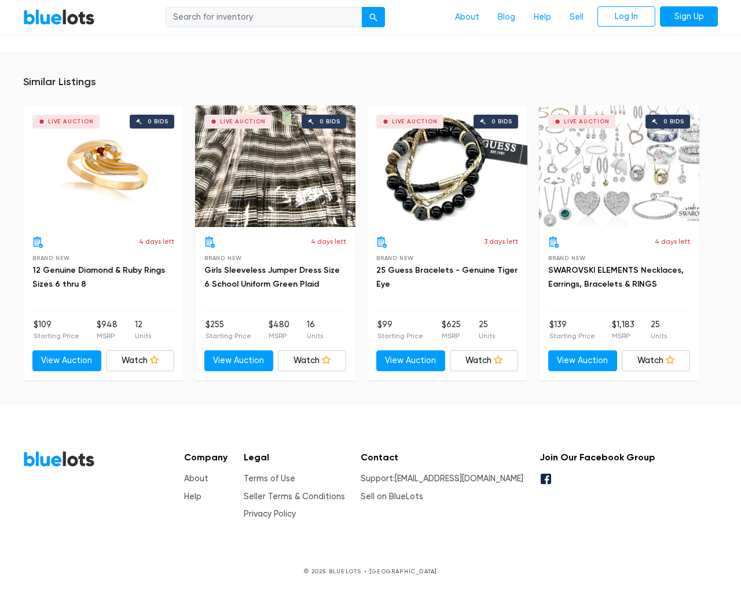
scroll to position [782, 0]
type input "the"
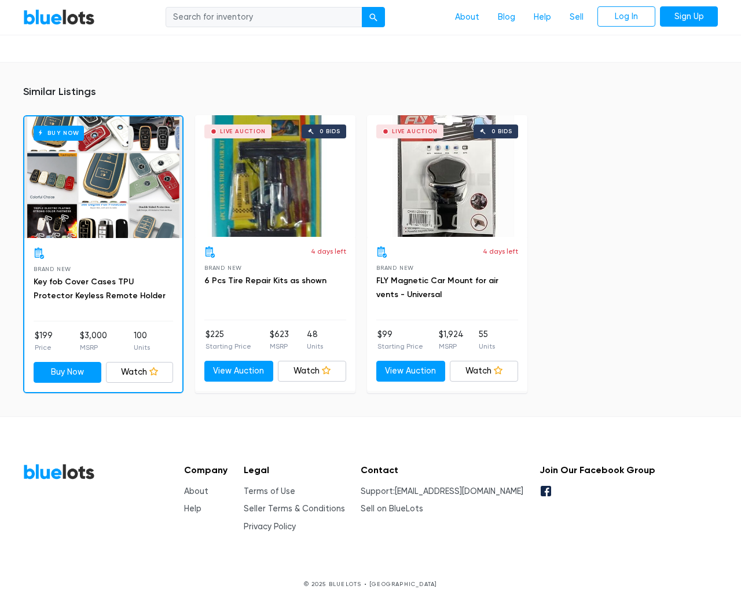
scroll to position [801, 0]
type input "the"
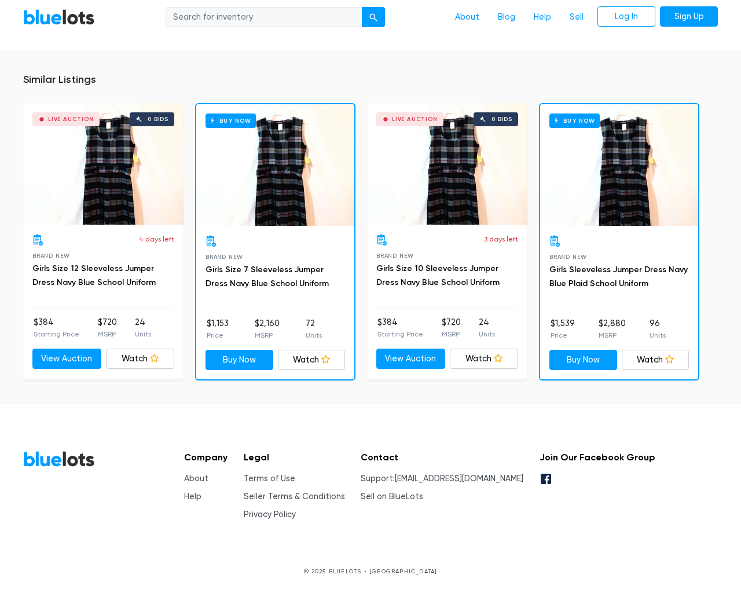
scroll to position [726, 0]
type input "the"
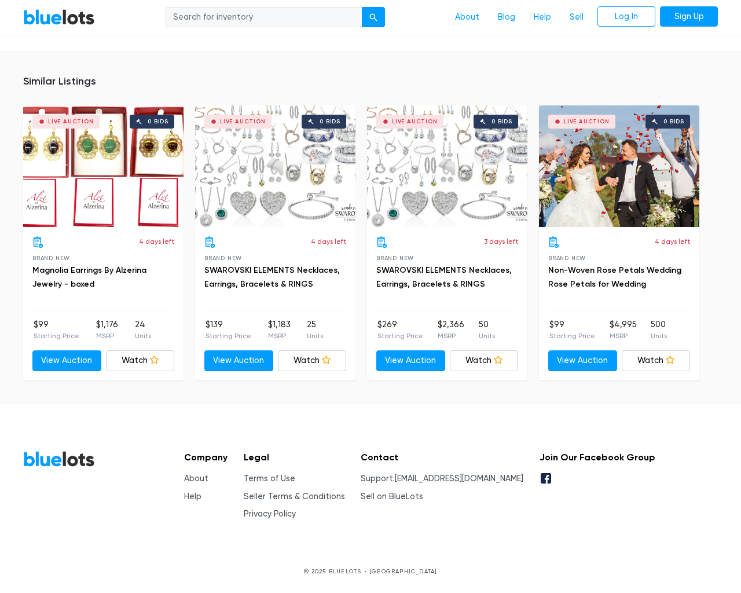
scroll to position [733, 0]
type input "the"
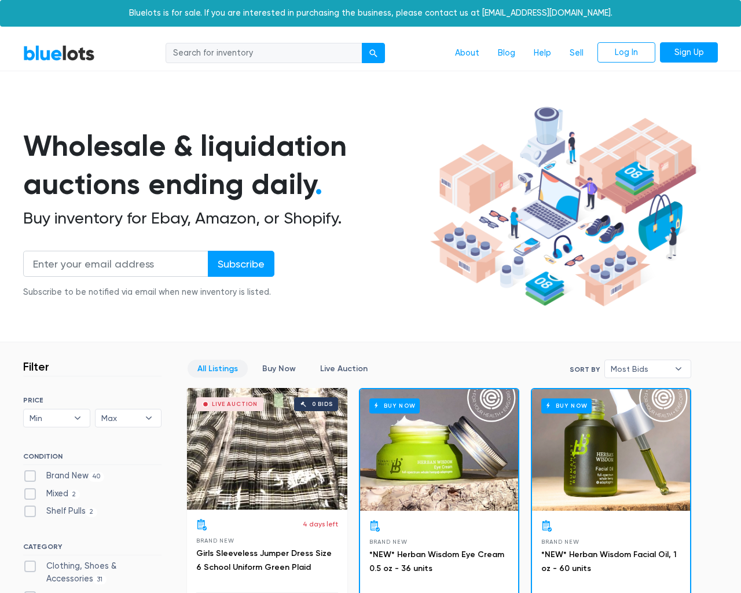
scroll to position [4917, 0]
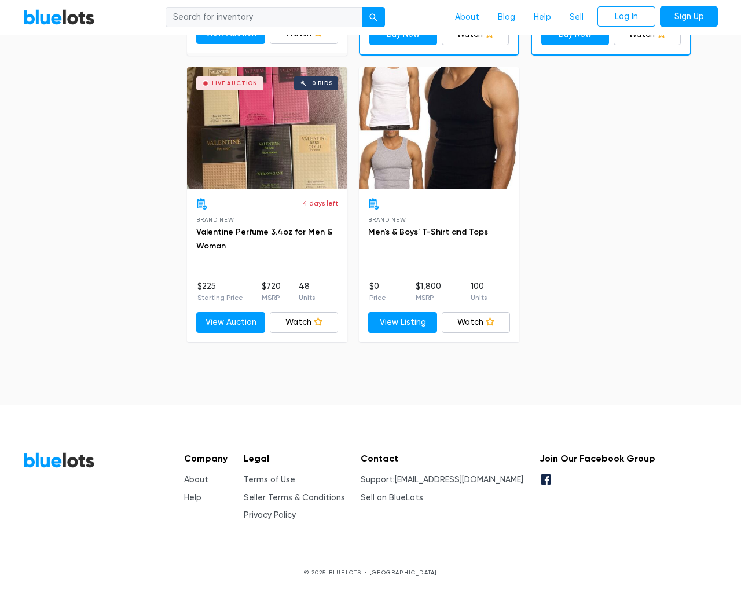
type input "the"
type input "[EMAIL_ADDRESS][DOMAIN_NAME]"
type input "e"
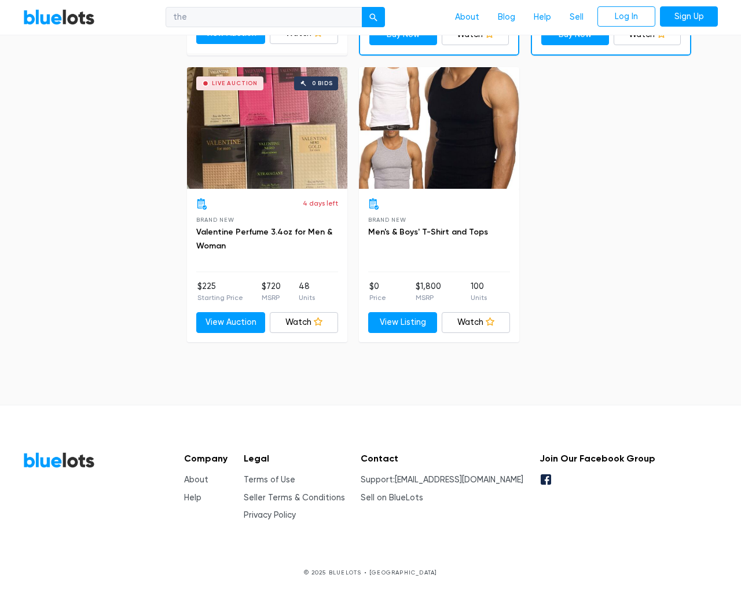
checkbox New"] "false"
type input "e"
checkbox input "false"
checkbox Pulls"] "false"
checkbox Accessories"] "false"
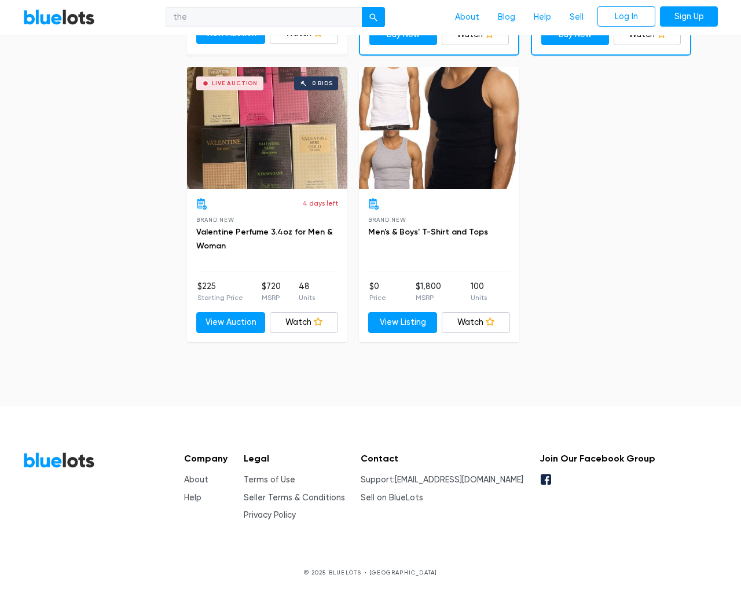
checkbox Beauty"] "false"
checkbox input "false"
checkbox Merchandise"] "false"
checkbox Garden"] "false"
checkbox Baby"] "false"
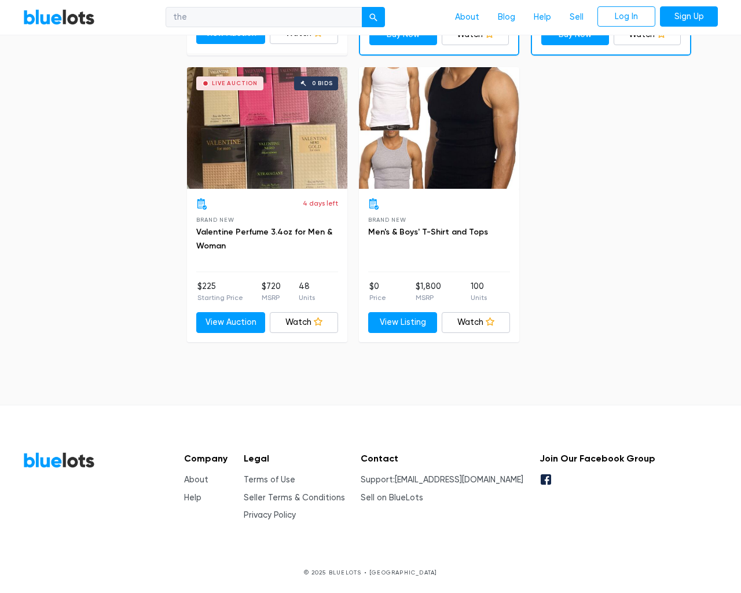
checkbox input "false"
type input "e"
select select "10000"
select select "50000"
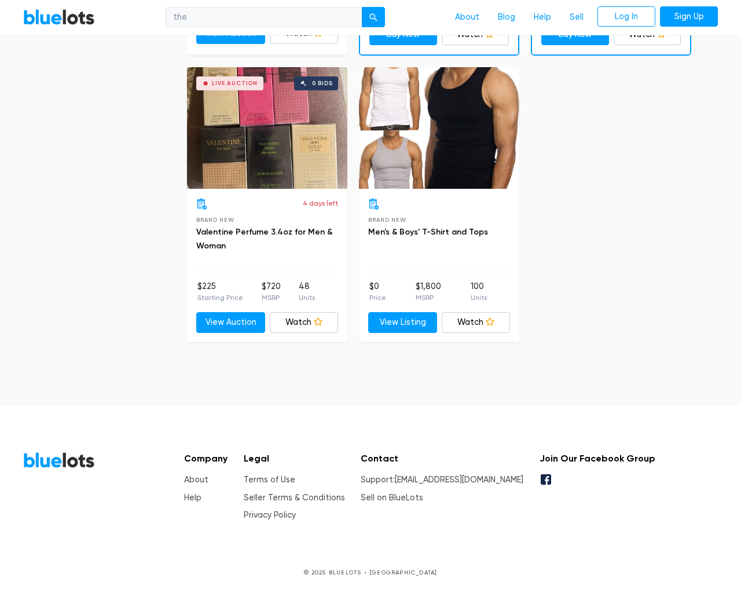
select select "ending_soonest"
select select "50000"
select select "highest_price"
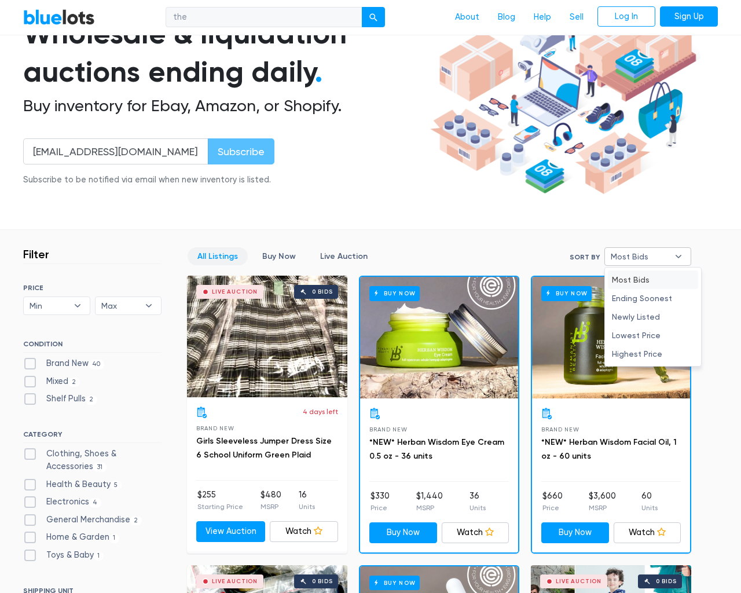
scroll to position [4917, 0]
